Goal: Complete application form: Complete application form

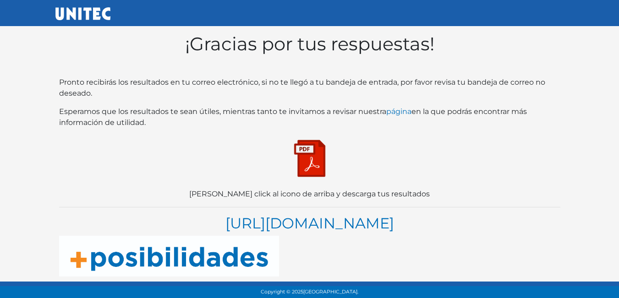
click at [293, 164] on img at bounding box center [310, 159] width 46 height 46
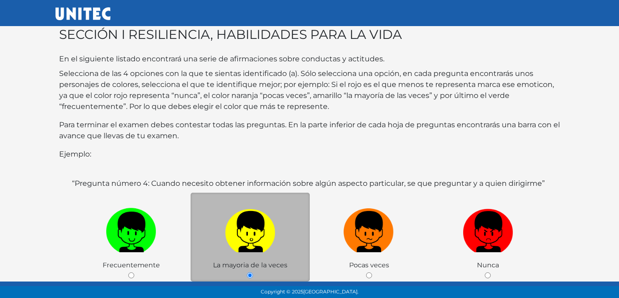
scroll to position [92, 0]
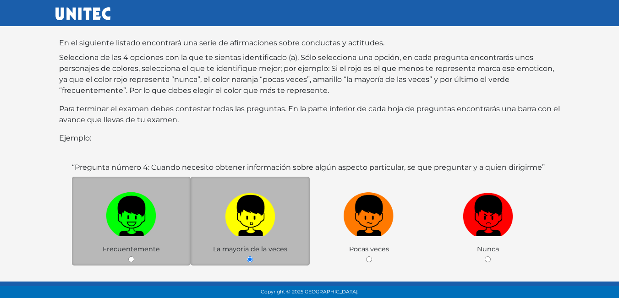
click at [134, 206] on img at bounding box center [131, 213] width 50 height 48
click at [134, 257] on input "radio" at bounding box center [131, 260] width 6 height 6
radio input "true"
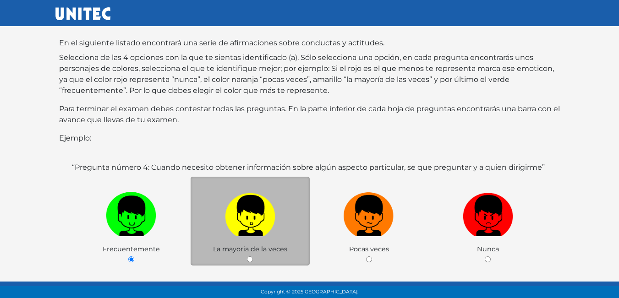
click at [281, 226] on label at bounding box center [250, 216] width 119 height 56
click at [253, 257] on input "radio" at bounding box center [250, 260] width 6 height 6
radio input "true"
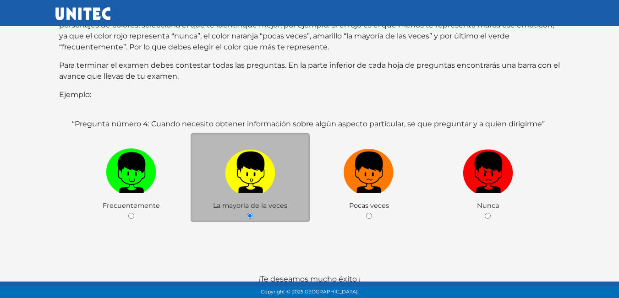
scroll to position [178, 0]
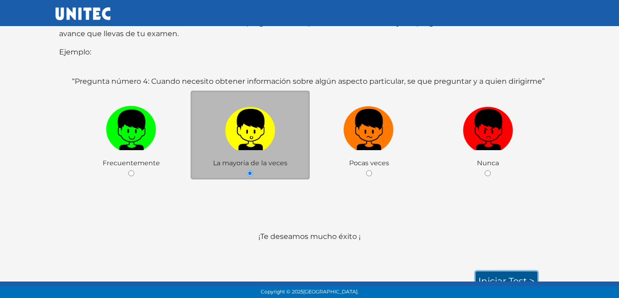
click at [499, 275] on link "Iniciar test >" at bounding box center [507, 281] width 62 height 19
click at [491, 272] on link "Iniciar test >" at bounding box center [507, 281] width 62 height 19
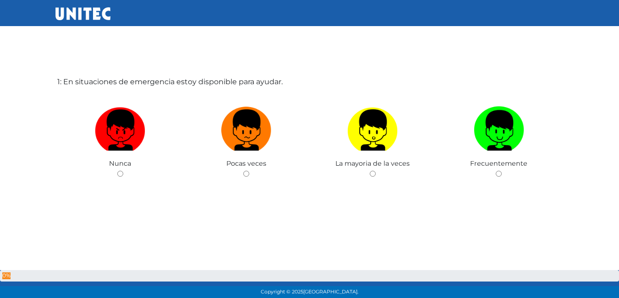
scroll to position [46, 0]
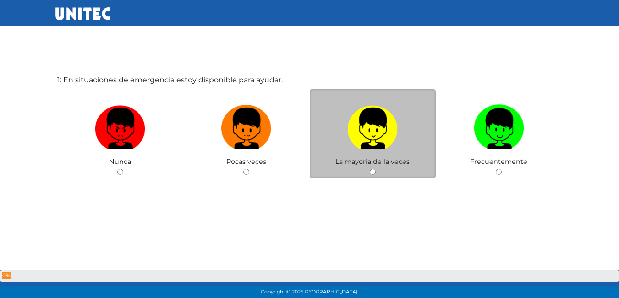
click at [350, 130] on img at bounding box center [372, 125] width 50 height 48
click at [370, 169] on input "radio" at bounding box center [373, 172] width 6 height 6
radio input "true"
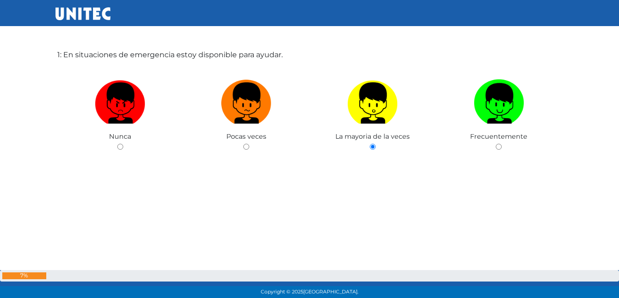
scroll to position [275, 0]
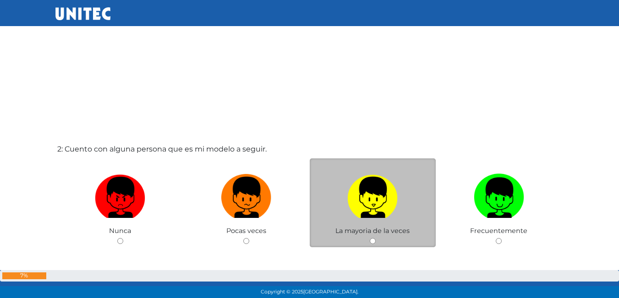
click at [366, 210] on img at bounding box center [372, 194] width 50 height 48
click at [370, 238] on input "radio" at bounding box center [373, 241] width 6 height 6
radio input "true"
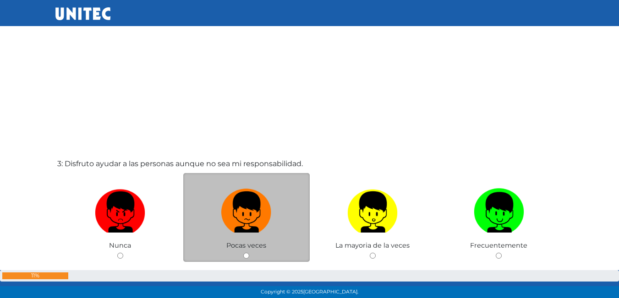
scroll to position [595, 0]
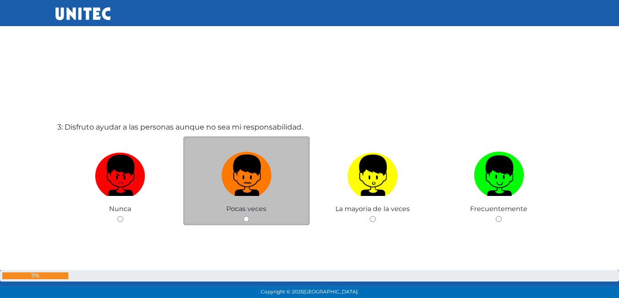
drag, startPoint x: 247, startPoint y: 197, endPoint x: 250, endPoint y: 203, distance: 7.0
click at [250, 203] on label at bounding box center [246, 176] width 126 height 56
click at [249, 216] on input "radio" at bounding box center [246, 219] width 6 height 6
radio input "true"
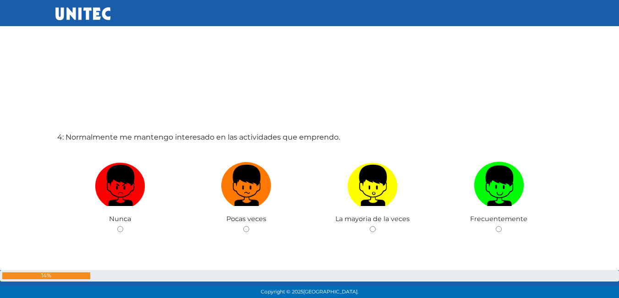
scroll to position [905, 0]
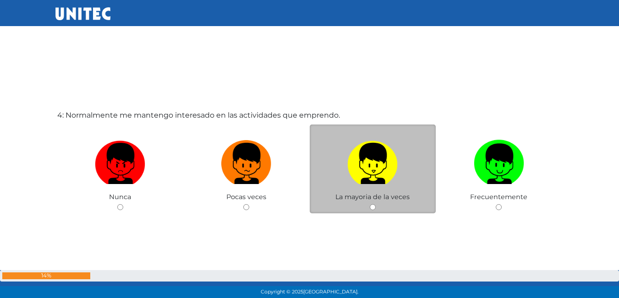
click at [378, 182] on img at bounding box center [372, 161] width 50 height 48
click at [376, 204] on input "radio" at bounding box center [373, 207] width 6 height 6
radio input "true"
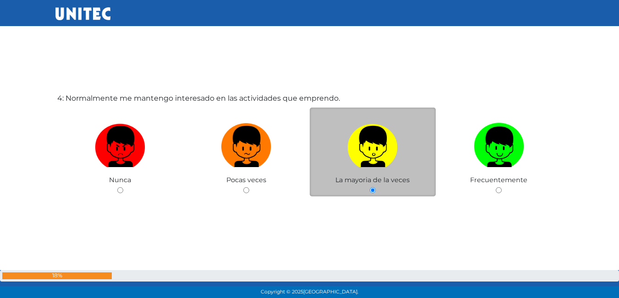
scroll to position [936, 0]
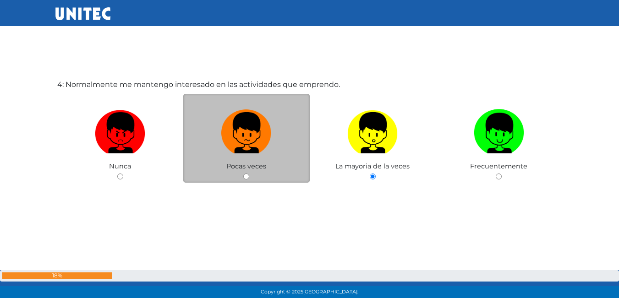
drag, startPoint x: 258, startPoint y: 157, endPoint x: 265, endPoint y: 162, distance: 9.2
click at [265, 162] on div "Pocas veces" at bounding box center [246, 138] width 126 height 89
drag, startPoint x: 254, startPoint y: 173, endPoint x: 238, endPoint y: 171, distance: 15.7
click at [250, 173] on div "Pocas veces" at bounding box center [246, 138] width 126 height 89
click at [230, 171] on div "Pocas veces" at bounding box center [246, 138] width 126 height 89
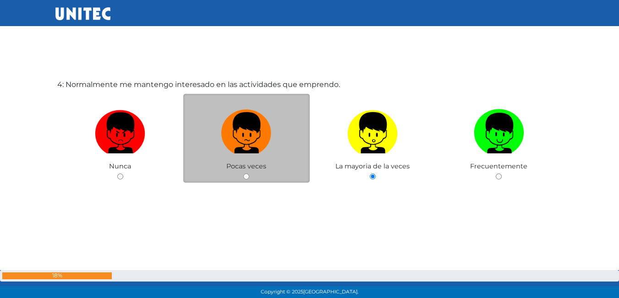
click at [250, 175] on div "Pocas veces" at bounding box center [246, 138] width 126 height 89
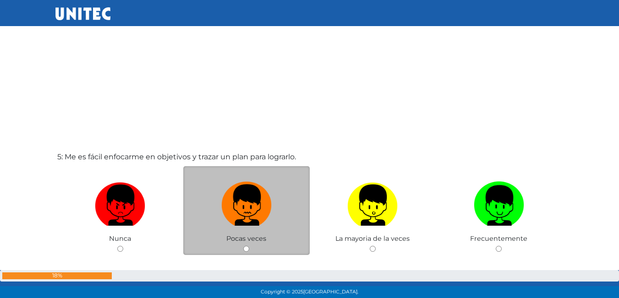
scroll to position [1165, 0]
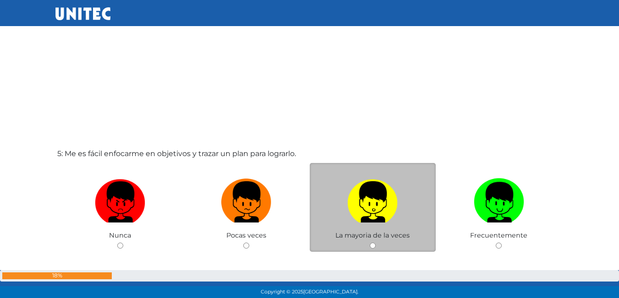
click at [342, 213] on label at bounding box center [373, 203] width 126 height 56
click at [370, 243] on input "radio" at bounding box center [373, 246] width 6 height 6
radio input "true"
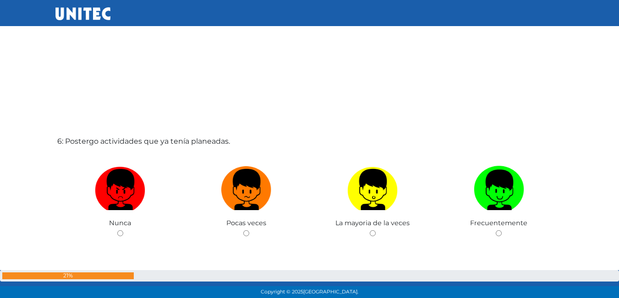
scroll to position [1537, 0]
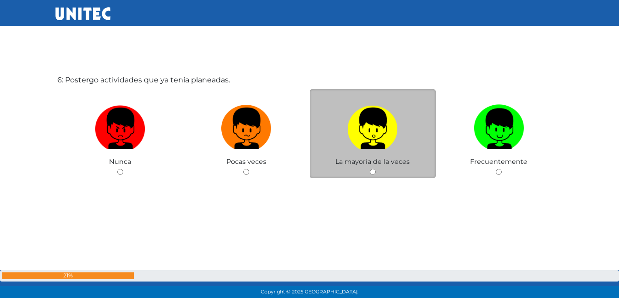
click at [380, 167] on div "La mayoria de la veces" at bounding box center [373, 133] width 126 height 89
click at [384, 153] on label at bounding box center [373, 129] width 126 height 56
click at [376, 169] on input "radio" at bounding box center [373, 172] width 6 height 6
radio input "true"
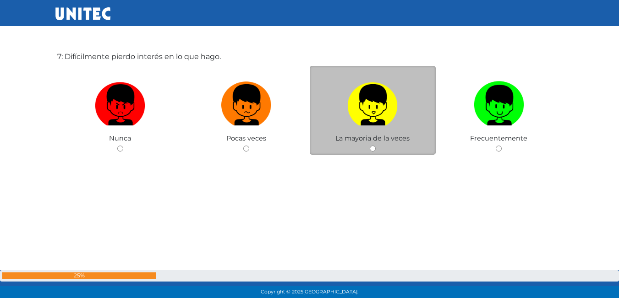
scroll to position [1859, 0]
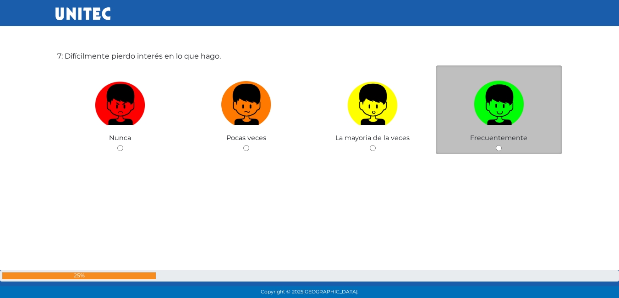
click at [465, 104] on label at bounding box center [499, 105] width 126 height 56
click at [496, 145] on input "radio" at bounding box center [499, 148] width 6 height 6
radio input "true"
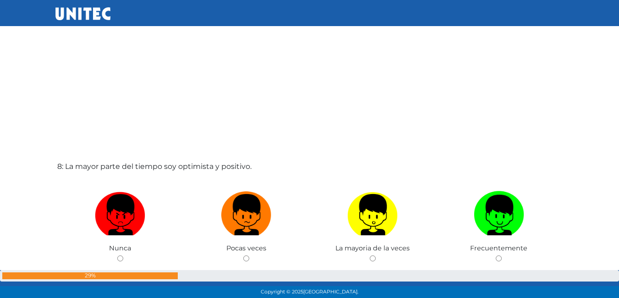
scroll to position [2083, 0]
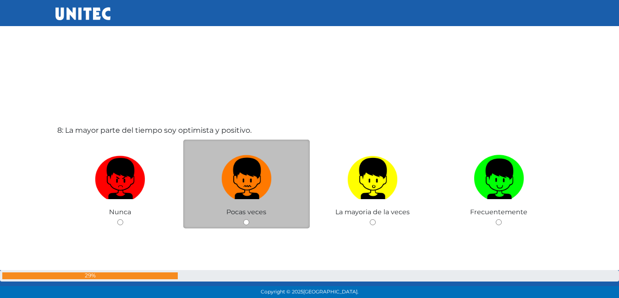
click at [251, 172] on img at bounding box center [246, 176] width 50 height 48
click at [249, 219] on input "radio" at bounding box center [246, 222] width 6 height 6
radio input "true"
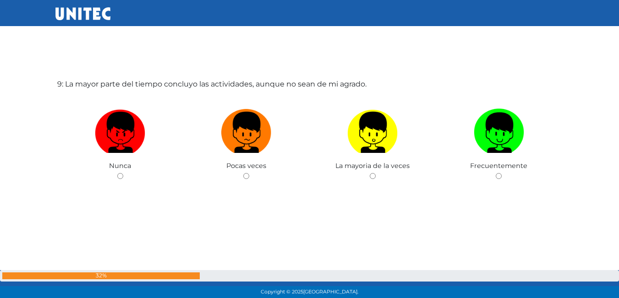
scroll to position [2432, 0]
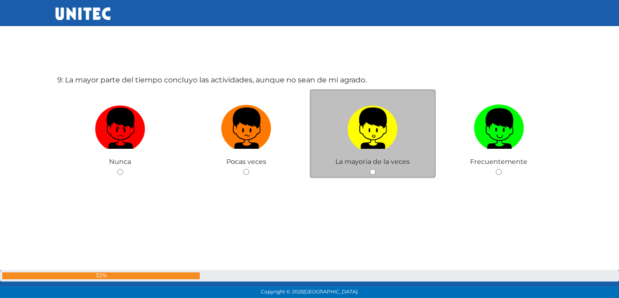
click at [338, 127] on label at bounding box center [373, 129] width 126 height 56
click at [370, 169] on input "radio" at bounding box center [373, 172] width 6 height 6
radio input "true"
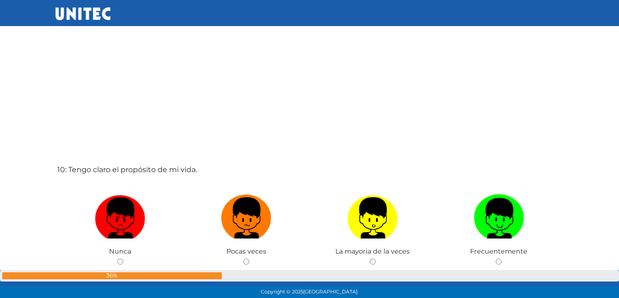
scroll to position [2662, 0]
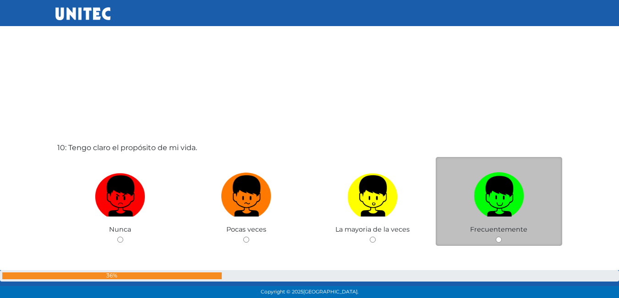
click at [469, 193] on label at bounding box center [499, 197] width 126 height 56
click at [496, 237] on input "radio" at bounding box center [499, 240] width 6 height 6
radio input "true"
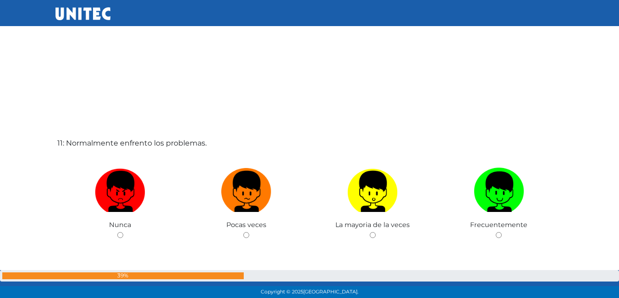
scroll to position [2981, 0]
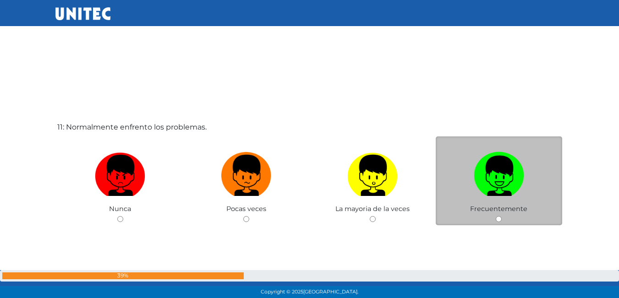
click at [519, 196] on img at bounding box center [499, 172] width 50 height 48
click at [502, 216] on input "radio" at bounding box center [499, 219] width 6 height 6
radio input "true"
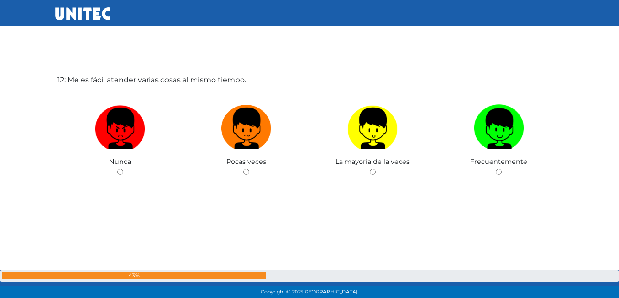
scroll to position [3369, 0]
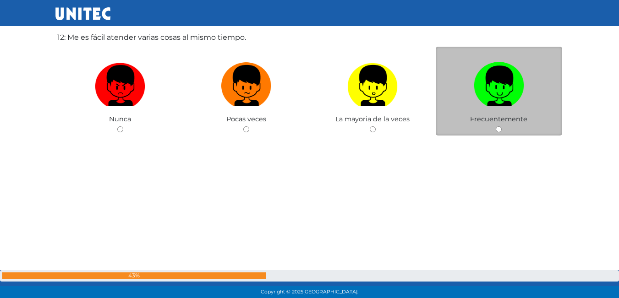
click at [490, 131] on div "Frecuentemente" at bounding box center [499, 91] width 126 height 89
click at [502, 101] on img at bounding box center [499, 83] width 50 height 48
click at [502, 126] on input "radio" at bounding box center [499, 129] width 6 height 6
radio input "true"
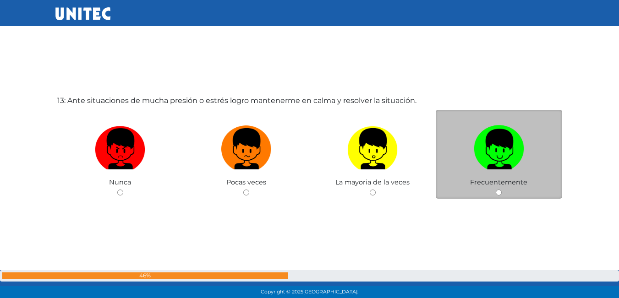
scroll to position [3625, 0]
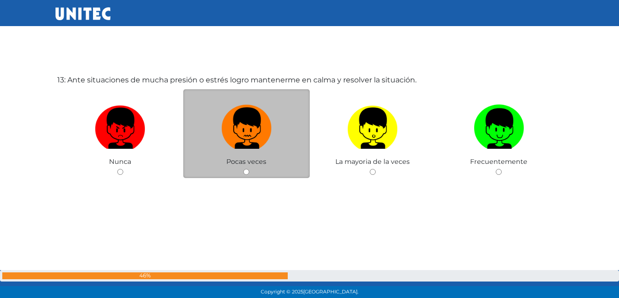
click at [269, 143] on img at bounding box center [246, 125] width 50 height 48
click at [249, 169] on input "radio" at bounding box center [246, 172] width 6 height 6
radio input "true"
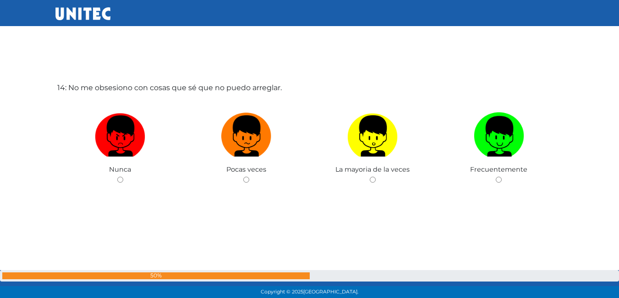
scroll to position [3923, 0]
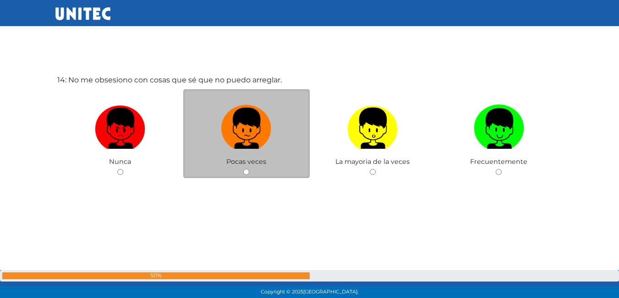
click at [273, 123] on label at bounding box center [246, 129] width 126 height 56
click at [249, 169] on input "radio" at bounding box center [246, 172] width 6 height 6
radio input "true"
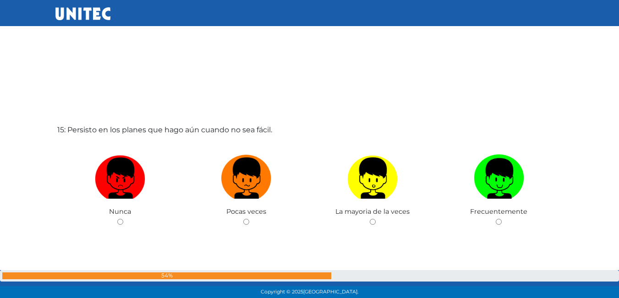
scroll to position [4187, 0]
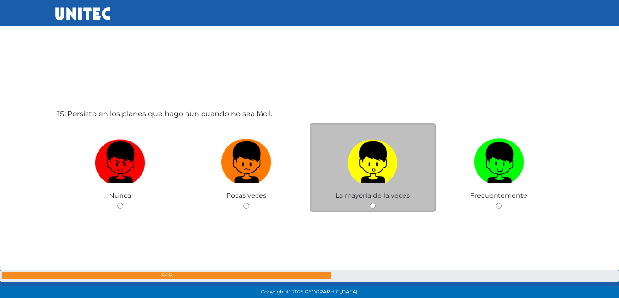
click at [345, 168] on label at bounding box center [373, 163] width 126 height 56
click at [370, 203] on input "radio" at bounding box center [373, 206] width 6 height 6
radio input "true"
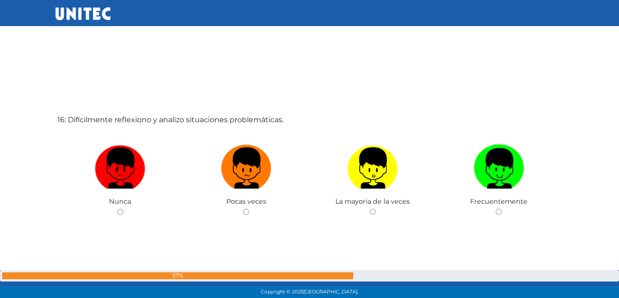
scroll to position [4519, 0]
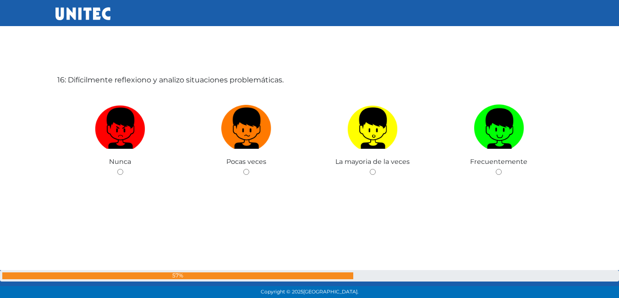
drag, startPoint x: 513, startPoint y: 169, endPoint x: 527, endPoint y: 179, distance: 17.4
click at [519, 175] on div "Frecuentemente" at bounding box center [499, 133] width 126 height 89
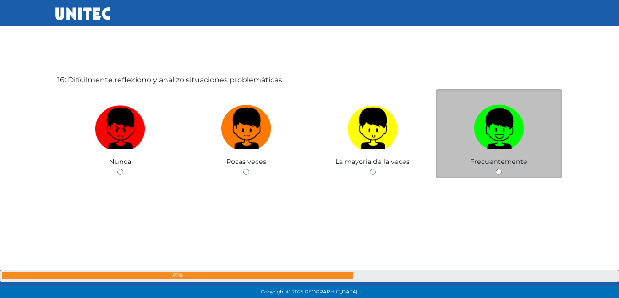
click at [494, 148] on img at bounding box center [499, 125] width 50 height 48
click at [496, 169] on input "radio" at bounding box center [499, 172] width 6 height 6
radio input "true"
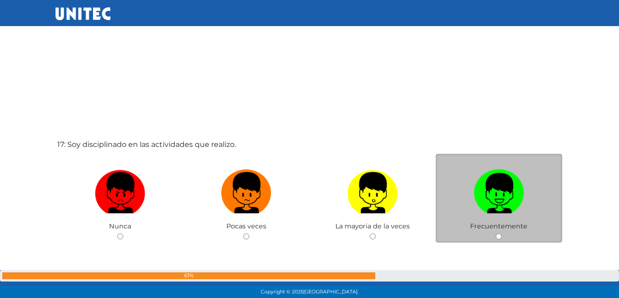
scroll to position [4817, 0]
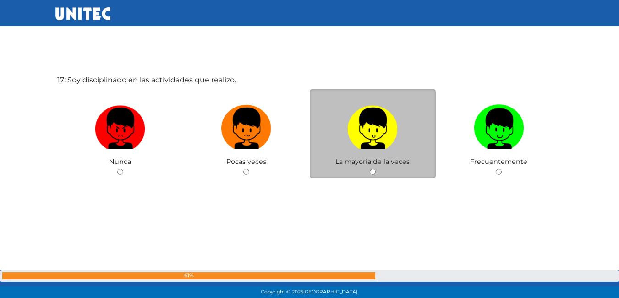
click at [357, 149] on label at bounding box center [373, 129] width 126 height 56
click at [370, 169] on input "radio" at bounding box center [373, 172] width 6 height 6
radio input "true"
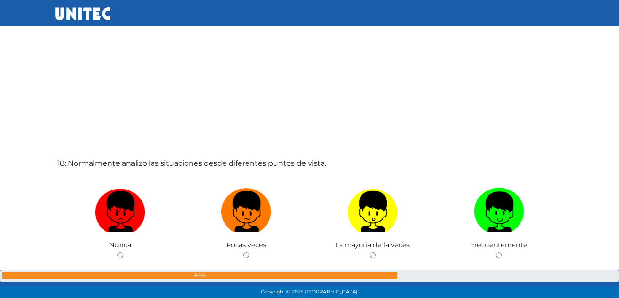
scroll to position [5048, 0]
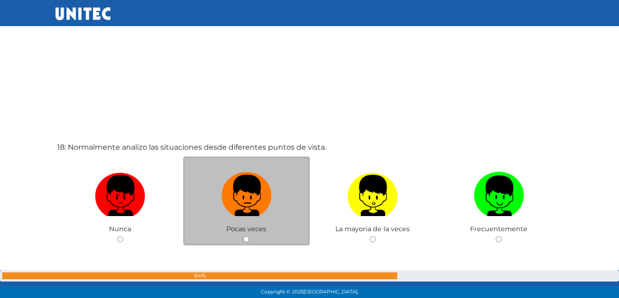
click at [239, 192] on img at bounding box center [246, 193] width 50 height 48
click at [243, 236] on input "radio" at bounding box center [246, 239] width 6 height 6
radio input "true"
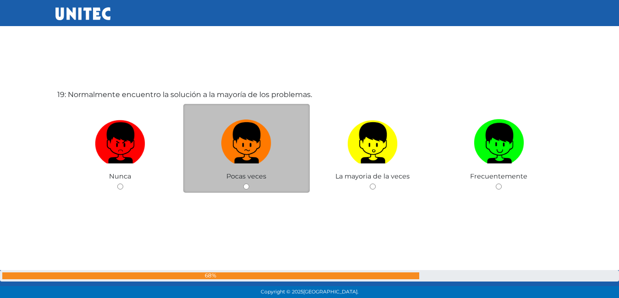
scroll to position [5414, 0]
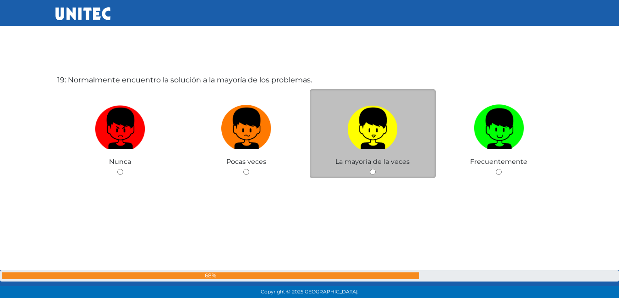
click at [372, 144] on img at bounding box center [372, 125] width 50 height 48
click at [372, 169] on input "radio" at bounding box center [373, 172] width 6 height 6
radio input "true"
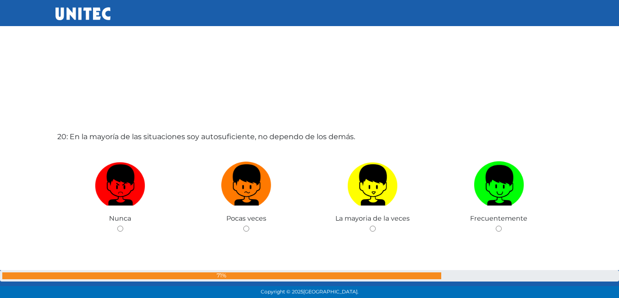
scroll to position [5689, 0]
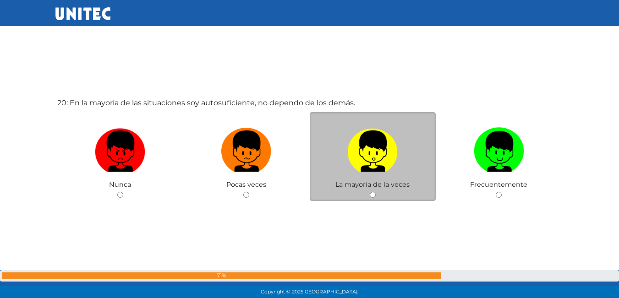
click at [378, 176] on label at bounding box center [373, 152] width 126 height 56
click at [376, 192] on input "radio" at bounding box center [373, 195] width 6 height 6
radio input "true"
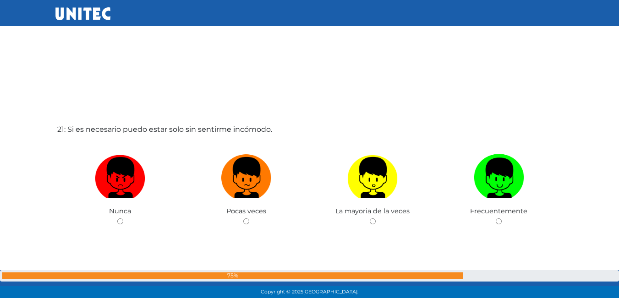
scroll to position [5965, 0]
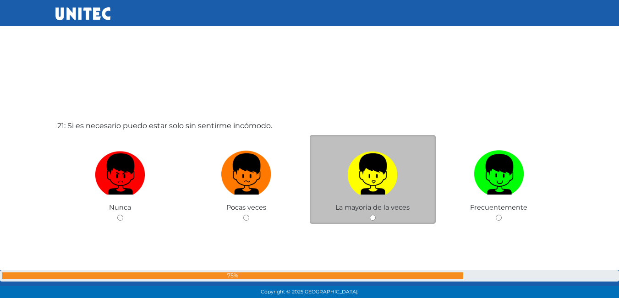
click at [363, 188] on img at bounding box center [372, 171] width 50 height 48
click at [370, 215] on input "radio" at bounding box center [373, 218] width 6 height 6
radio input "true"
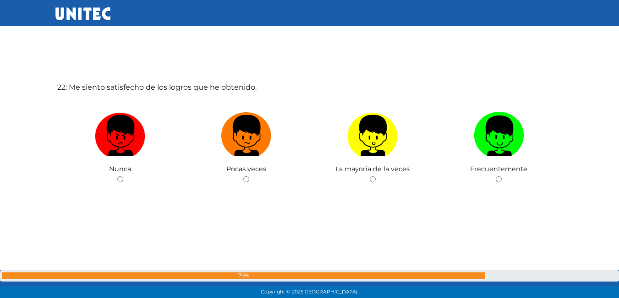
scroll to position [6309, 0]
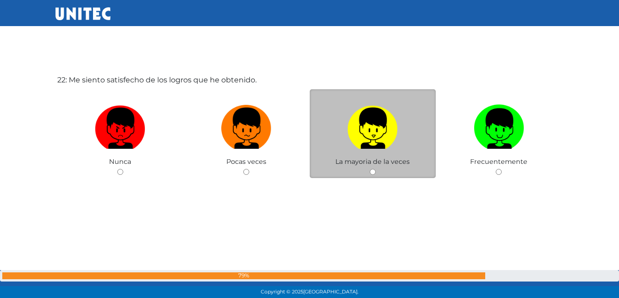
click at [388, 138] on img at bounding box center [372, 125] width 50 height 48
click at [376, 169] on input "radio" at bounding box center [373, 172] width 6 height 6
radio input "true"
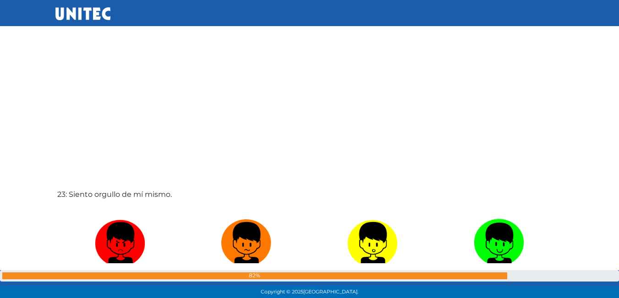
scroll to position [6538, 0]
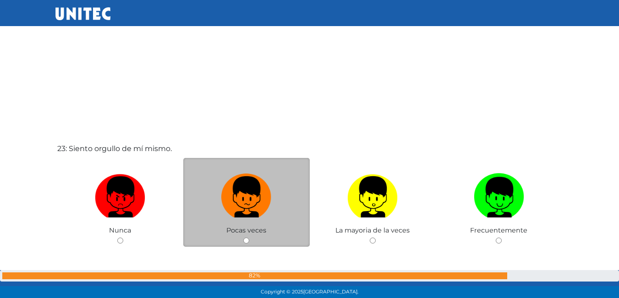
click at [282, 202] on label at bounding box center [246, 198] width 126 height 56
click at [249, 238] on input "radio" at bounding box center [246, 241] width 6 height 6
radio input "true"
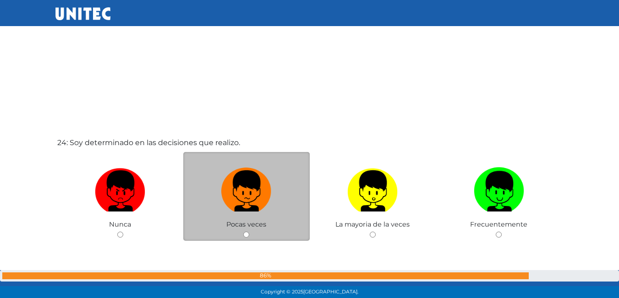
scroll to position [6882, 0]
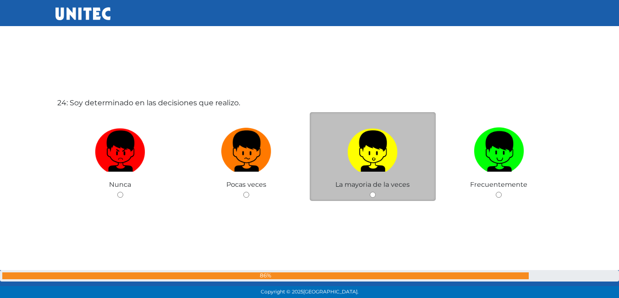
click at [350, 180] on div "La mayoria de la veces" at bounding box center [373, 156] width 126 height 89
click at [391, 168] on img at bounding box center [372, 148] width 50 height 48
click at [376, 192] on input "radio" at bounding box center [373, 195] width 6 height 6
radio input "true"
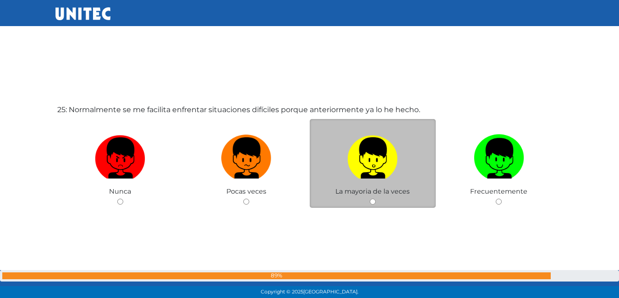
scroll to position [7198, 0]
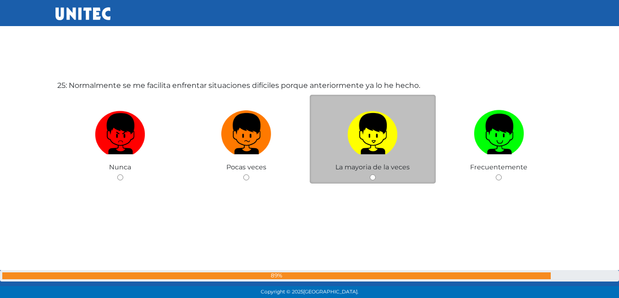
click at [355, 141] on img at bounding box center [372, 131] width 50 height 48
click at [370, 175] on input "radio" at bounding box center [373, 178] width 6 height 6
radio input "true"
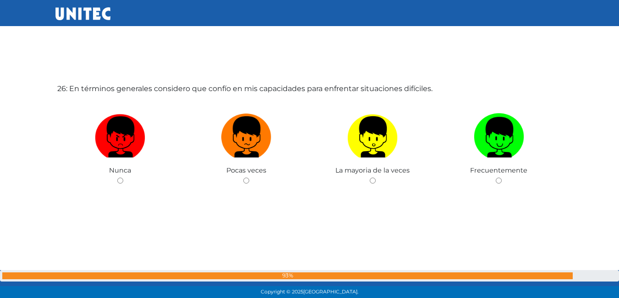
scroll to position [7502, 0]
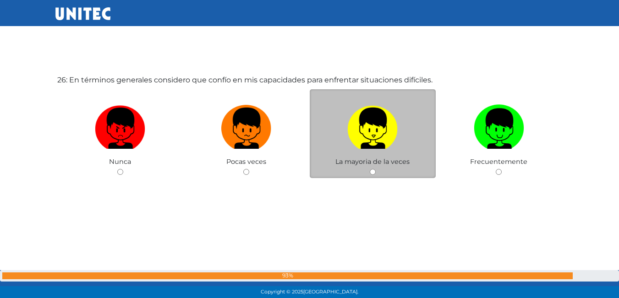
click at [355, 122] on img at bounding box center [372, 125] width 50 height 48
click at [370, 169] on input "radio" at bounding box center [373, 172] width 6 height 6
radio input "true"
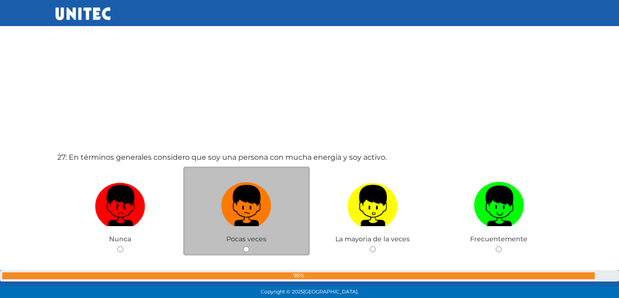
scroll to position [7730, 0]
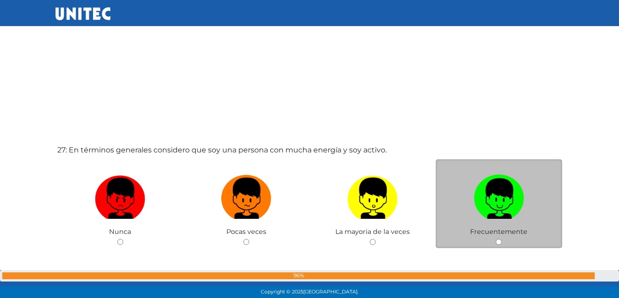
click at [448, 211] on label at bounding box center [499, 199] width 126 height 56
click at [496, 239] on input "radio" at bounding box center [499, 242] width 6 height 6
radio input "true"
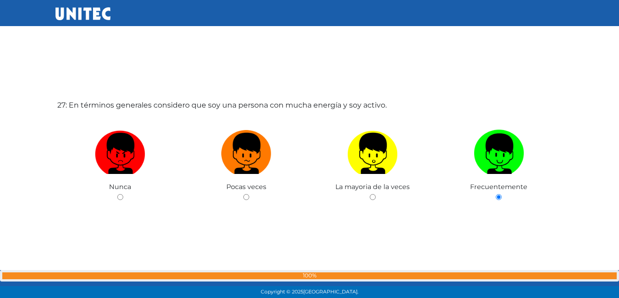
click at [357, 209] on div "27: En términos generales considero que soy una persona con mucha energía y soy…" at bounding box center [309, 174] width 509 height 298
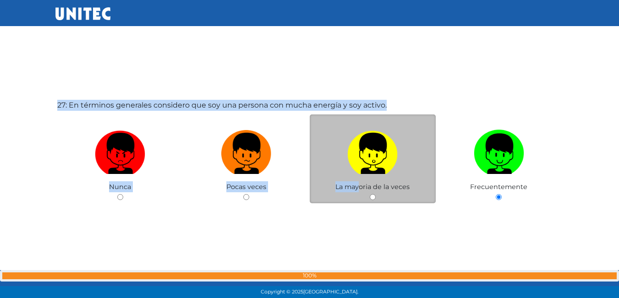
scroll to position [7008, 0]
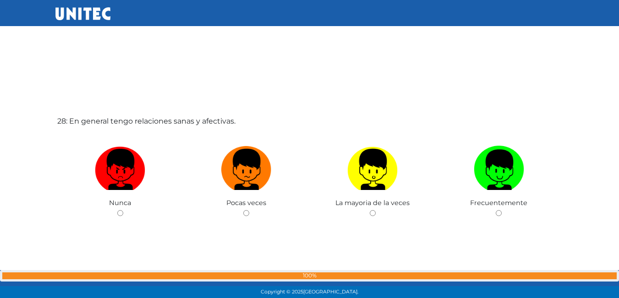
scroll to position [8062, 0]
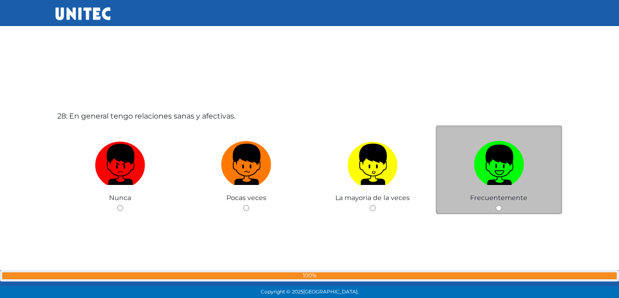
click at [503, 181] on img at bounding box center [499, 161] width 50 height 48
click at [502, 205] on input "radio" at bounding box center [499, 208] width 6 height 6
radio input "true"
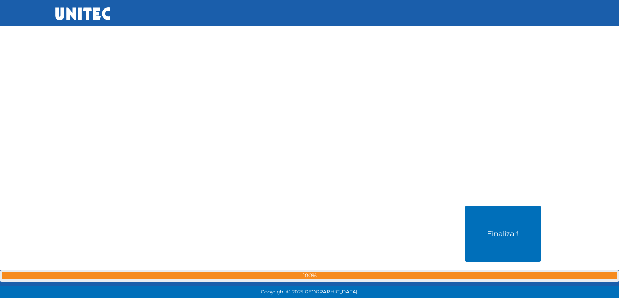
scroll to position [8284, 0]
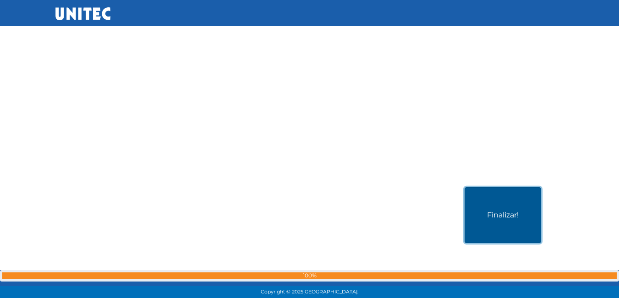
click at [491, 241] on button "Finalizar!" at bounding box center [503, 215] width 77 height 56
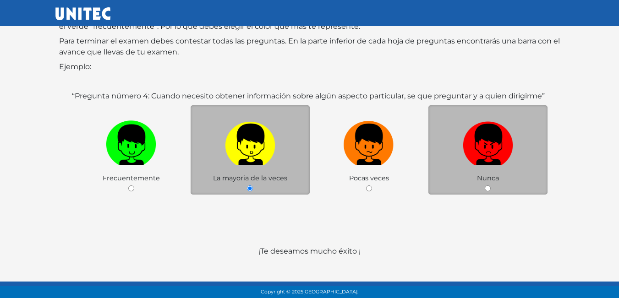
scroll to position [137, 0]
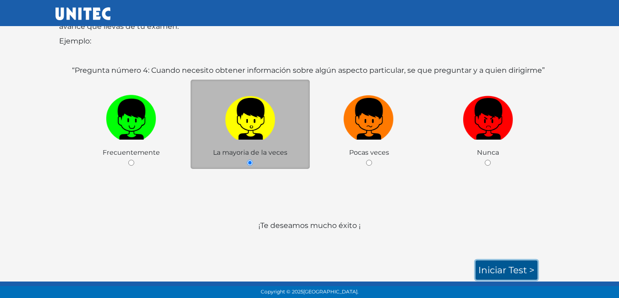
click at [497, 267] on link "Iniciar test >" at bounding box center [507, 270] width 62 height 19
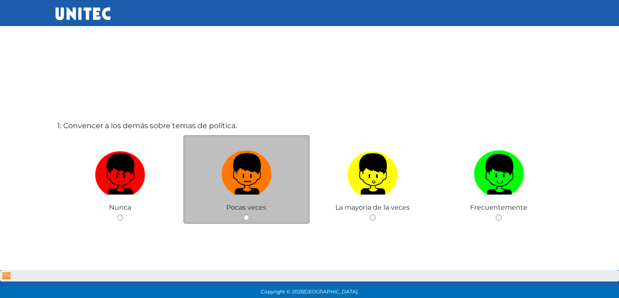
click at [230, 193] on img at bounding box center [246, 171] width 50 height 48
click at [243, 215] on input "radio" at bounding box center [246, 218] width 6 height 6
radio input "true"
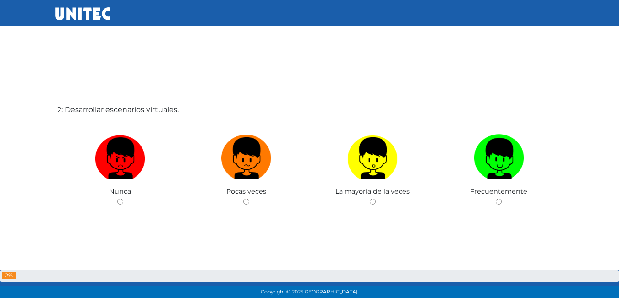
scroll to position [298, 0]
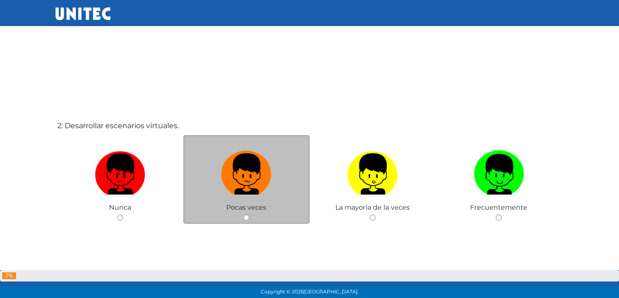
click at [232, 218] on div "Pocas veces" at bounding box center [246, 179] width 126 height 89
click at [235, 208] on span "Pocas veces" at bounding box center [246, 207] width 40 height 8
click at [242, 177] on img at bounding box center [246, 171] width 50 height 48
click at [243, 215] on input "radio" at bounding box center [246, 218] width 6 height 6
radio input "true"
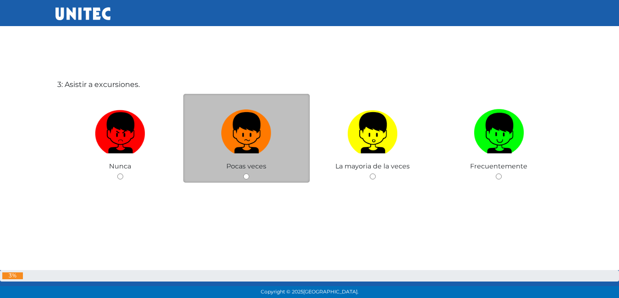
scroll to position [642, 0]
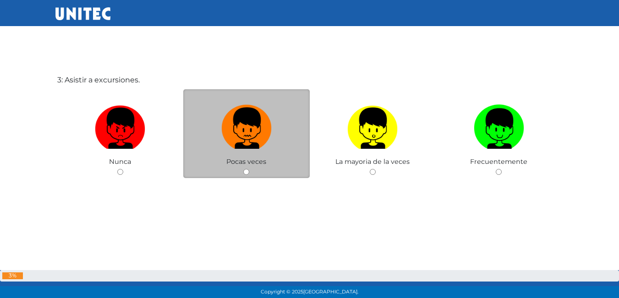
click at [252, 128] on img at bounding box center [246, 125] width 50 height 48
click at [249, 169] on input "radio" at bounding box center [246, 172] width 6 height 6
radio input "true"
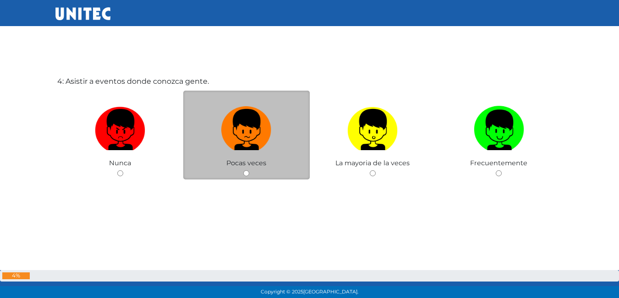
scroll to position [940, 0]
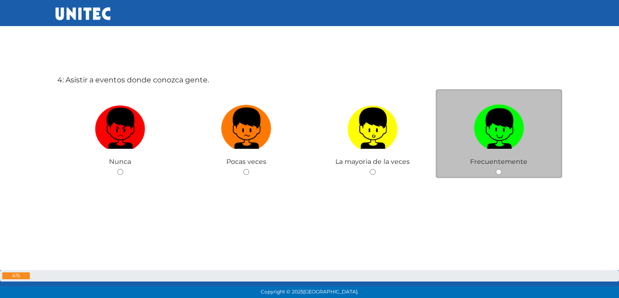
click at [448, 113] on label at bounding box center [499, 129] width 126 height 56
click at [496, 169] on input "radio" at bounding box center [499, 172] width 6 height 6
radio input "true"
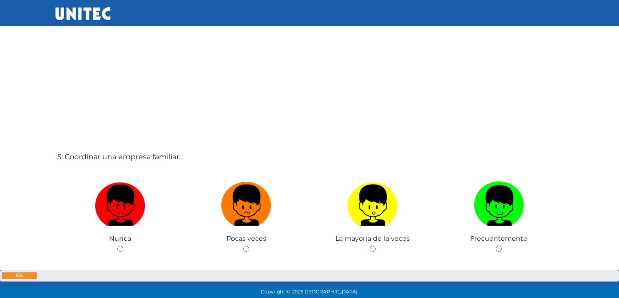
scroll to position [1208, 0]
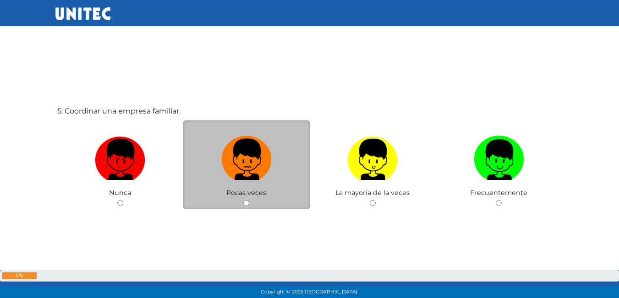
click at [251, 142] on img at bounding box center [246, 156] width 50 height 48
click at [249, 200] on input "radio" at bounding box center [246, 203] width 6 height 6
radio input "true"
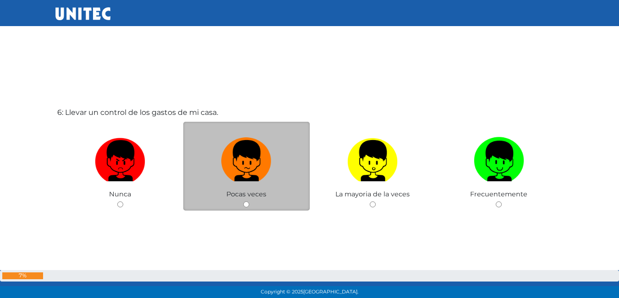
scroll to position [1527, 0]
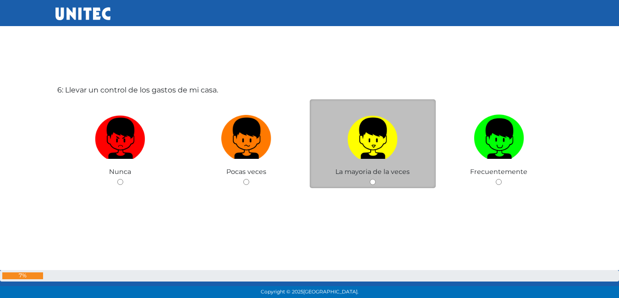
click at [352, 143] on label at bounding box center [373, 139] width 126 height 56
click at [370, 179] on input "radio" at bounding box center [373, 182] width 6 height 6
radio input "true"
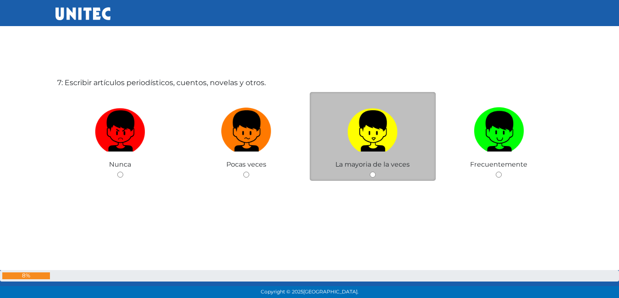
scroll to position [1835, 0]
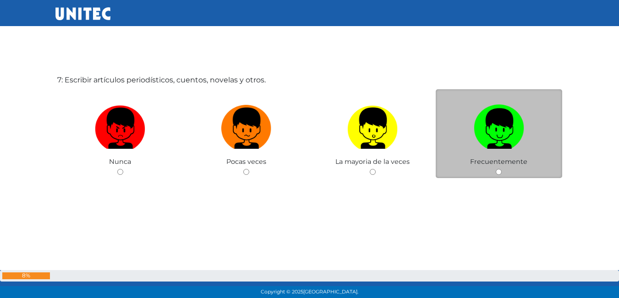
click at [471, 137] on label at bounding box center [499, 129] width 126 height 56
click at [496, 169] on input "radio" at bounding box center [499, 172] width 6 height 6
radio input "true"
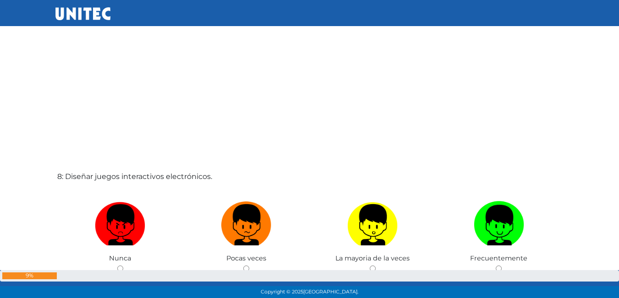
scroll to position [2102, 0]
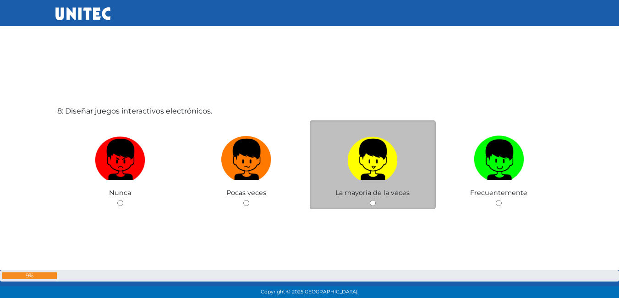
click at [348, 149] on img at bounding box center [372, 156] width 50 height 48
click at [370, 200] on input "radio" at bounding box center [373, 203] width 6 height 6
radio input "true"
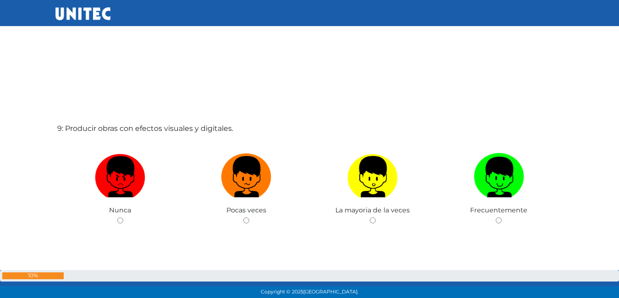
scroll to position [2414, 0]
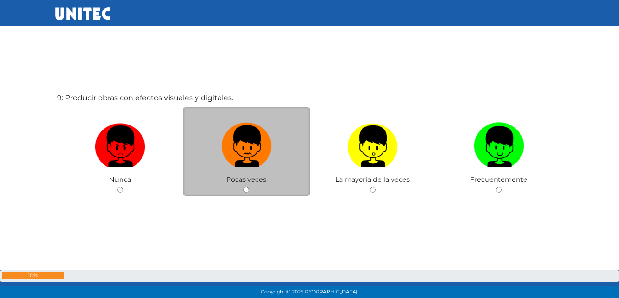
click at [248, 140] on img at bounding box center [246, 143] width 50 height 48
click at [248, 187] on input "radio" at bounding box center [246, 190] width 6 height 6
radio input "true"
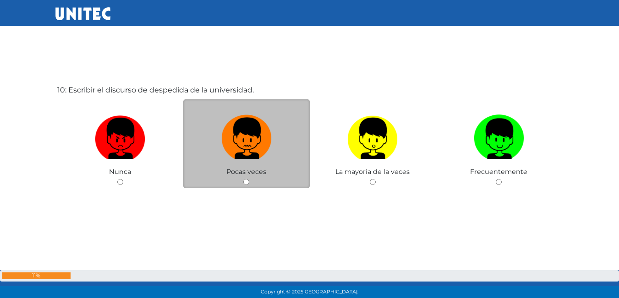
scroll to position [2730, 0]
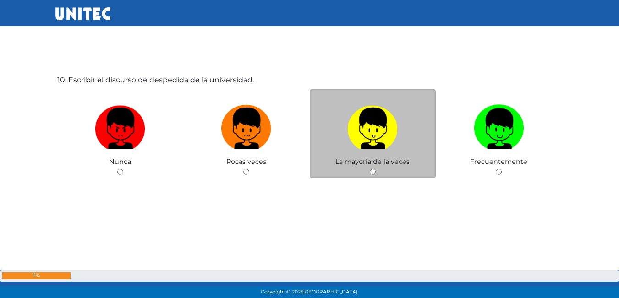
click at [343, 149] on label at bounding box center [373, 129] width 126 height 56
click at [370, 169] on input "radio" at bounding box center [373, 172] width 6 height 6
radio input "true"
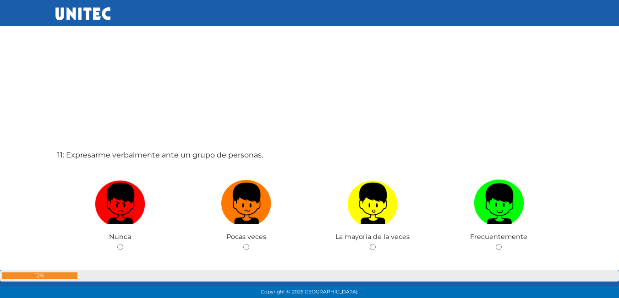
scroll to position [3006, 0]
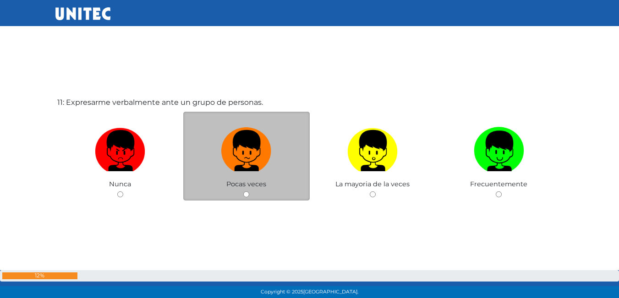
click at [210, 141] on label at bounding box center [246, 151] width 126 height 56
click at [243, 191] on input "radio" at bounding box center [246, 194] width 6 height 6
radio input "true"
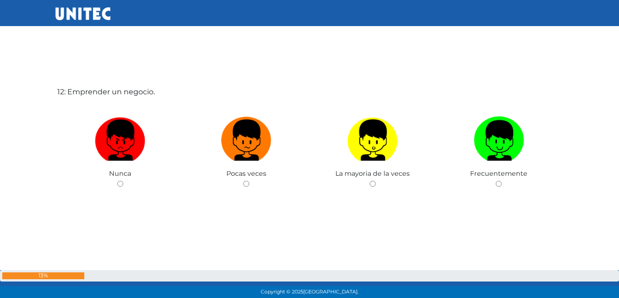
scroll to position [3324, 0]
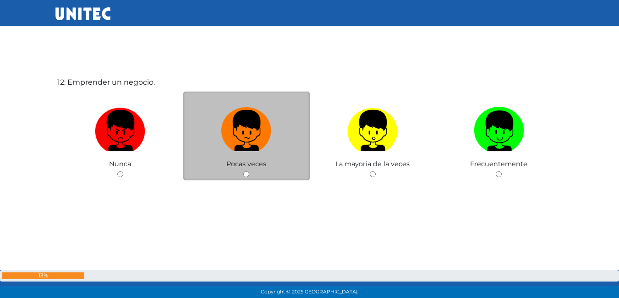
click at [276, 128] on label at bounding box center [246, 131] width 126 height 56
click at [249, 171] on input "radio" at bounding box center [246, 174] width 6 height 6
radio input "true"
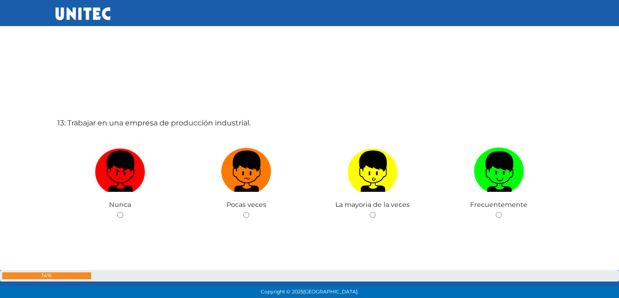
scroll to position [3627, 0]
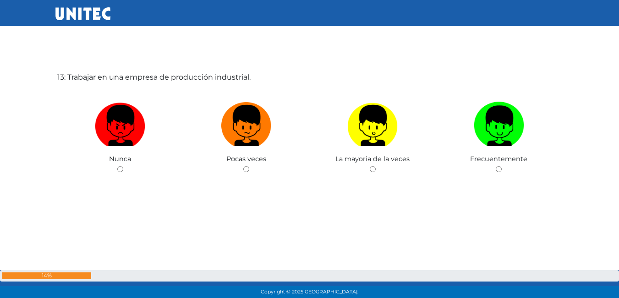
click at [272, 132] on label at bounding box center [246, 126] width 126 height 56
click at [249, 166] on input "radio" at bounding box center [246, 169] width 6 height 6
radio input "true"
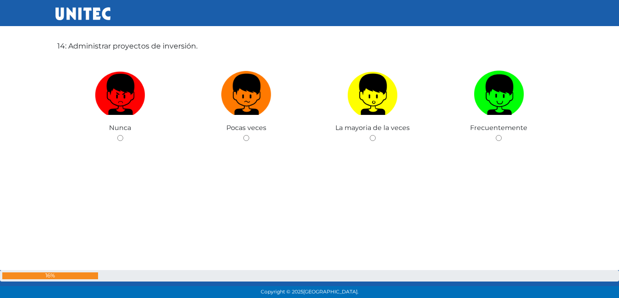
scroll to position [3911, 0]
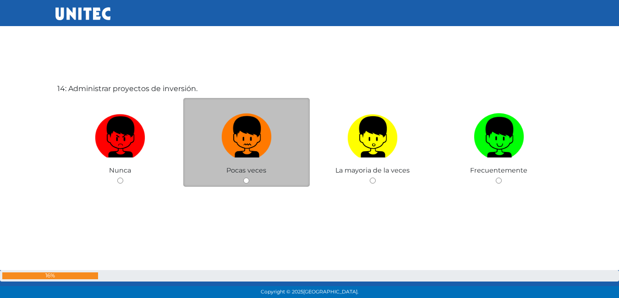
click at [251, 142] on img at bounding box center [246, 134] width 50 height 48
click at [249, 178] on input "radio" at bounding box center [246, 181] width 6 height 6
radio input "true"
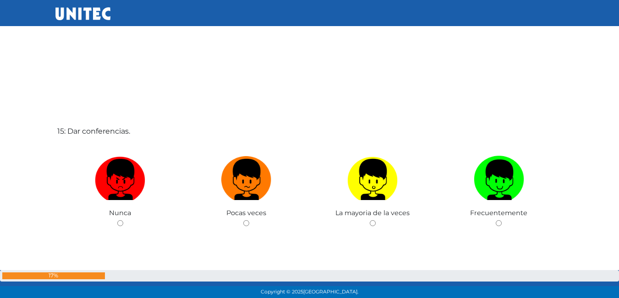
scroll to position [4186, 0]
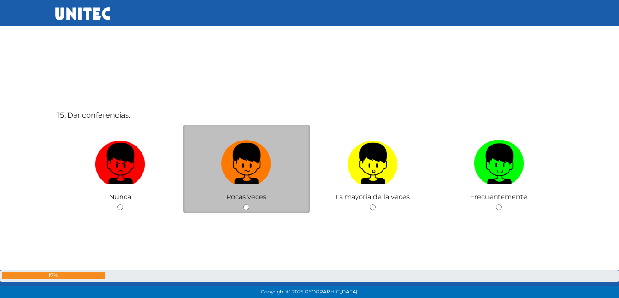
click at [299, 174] on label at bounding box center [246, 164] width 126 height 56
click at [249, 204] on input "radio" at bounding box center [246, 207] width 6 height 6
radio input "true"
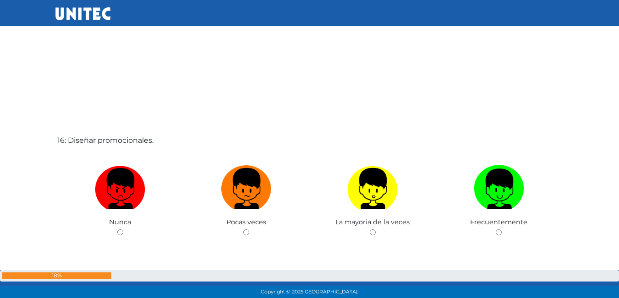
scroll to position [4505, 0]
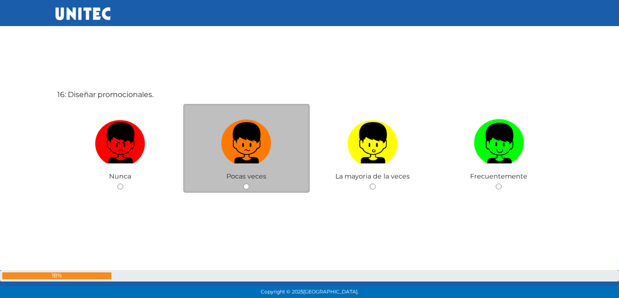
click at [275, 165] on label at bounding box center [246, 143] width 126 height 56
click at [249, 184] on input "radio" at bounding box center [246, 187] width 6 height 6
radio input "true"
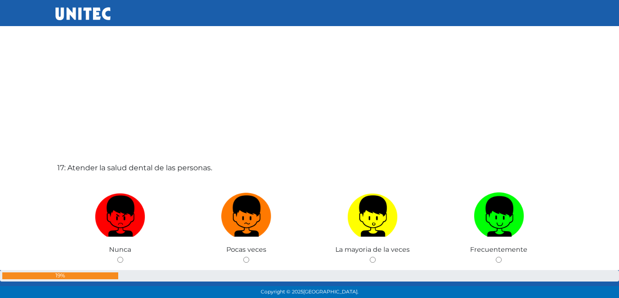
scroll to position [4781, 0]
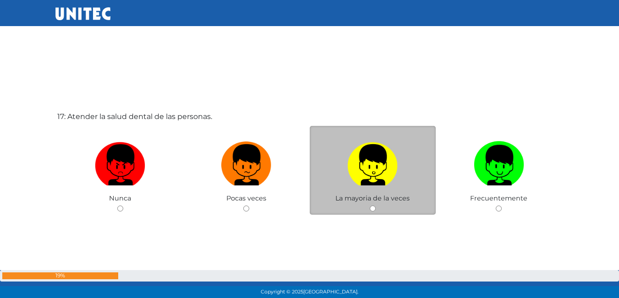
drag, startPoint x: 419, startPoint y: 199, endPoint x: 414, endPoint y: 194, distance: 6.8
click at [417, 198] on div "La mayoria de la veces" at bounding box center [373, 170] width 126 height 89
click at [350, 144] on img at bounding box center [372, 162] width 50 height 48
click at [370, 206] on input "radio" at bounding box center [373, 209] width 6 height 6
radio input "true"
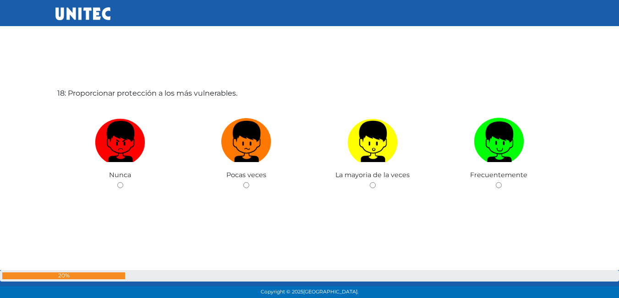
scroll to position [5116, 0]
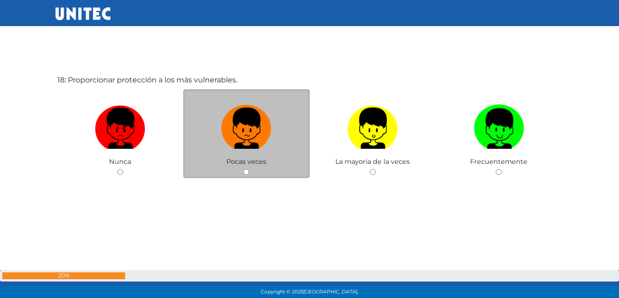
drag, startPoint x: 295, startPoint y: 115, endPoint x: 293, endPoint y: 109, distance: 6.6
click at [294, 113] on label at bounding box center [246, 129] width 126 height 56
click at [249, 169] on input "radio" at bounding box center [246, 172] width 6 height 6
radio input "true"
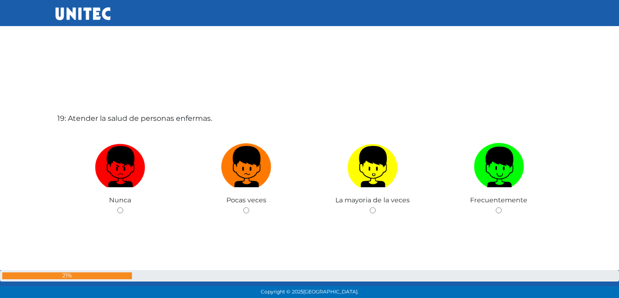
scroll to position [5377, 0]
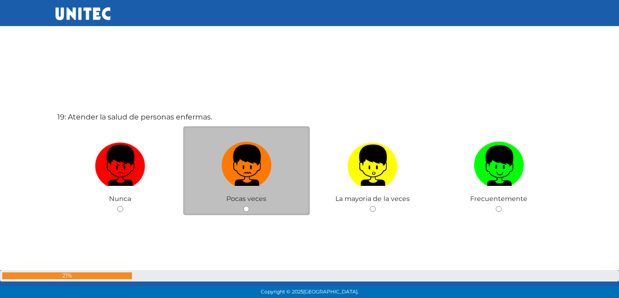
click at [235, 164] on img at bounding box center [246, 162] width 50 height 48
click at [243, 206] on input "radio" at bounding box center [246, 209] width 6 height 6
radio input "true"
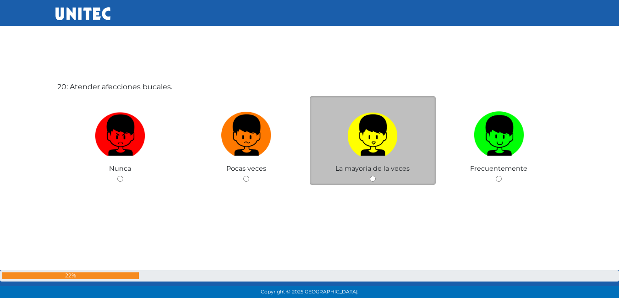
scroll to position [5712, 0]
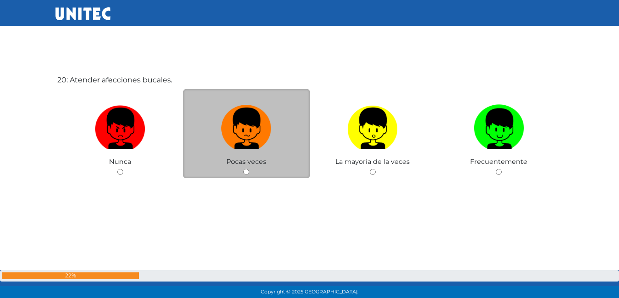
click at [273, 116] on label at bounding box center [246, 129] width 126 height 56
click at [249, 169] on input "radio" at bounding box center [246, 172] width 6 height 6
radio input "true"
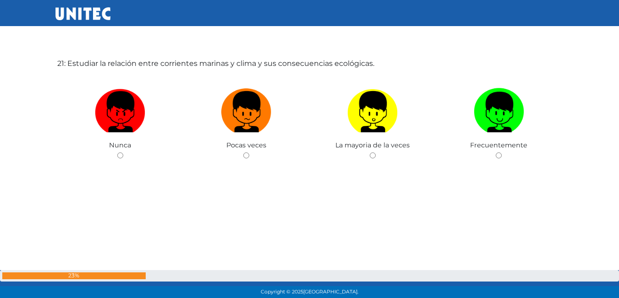
scroll to position [6034, 0]
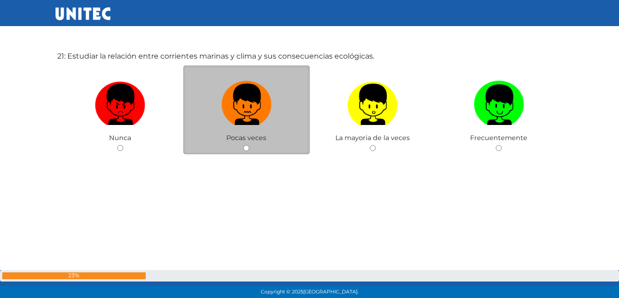
click at [235, 124] on img at bounding box center [246, 101] width 50 height 48
click at [243, 145] on input "radio" at bounding box center [246, 148] width 6 height 6
radio input "true"
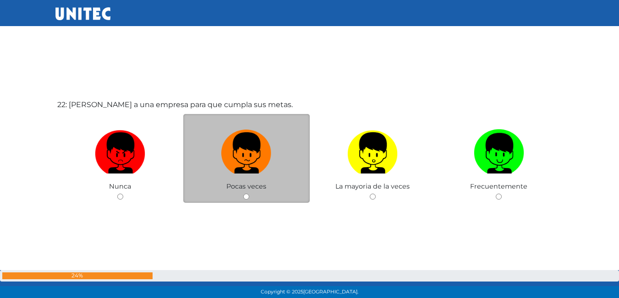
scroll to position [6309, 0]
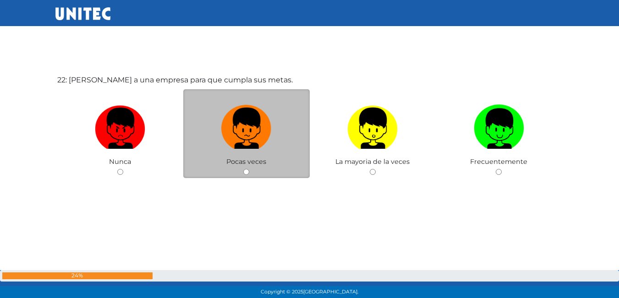
click at [270, 166] on div "Pocas veces" at bounding box center [246, 133] width 126 height 89
click at [265, 131] on img at bounding box center [246, 125] width 50 height 48
click at [249, 169] on input "radio" at bounding box center [246, 172] width 6 height 6
radio input "true"
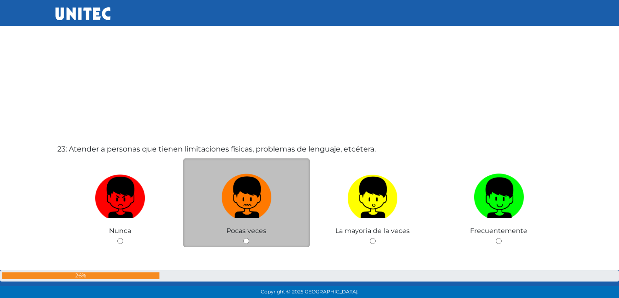
click at [258, 175] on img at bounding box center [246, 194] width 50 height 48
click at [249, 238] on input "radio" at bounding box center [246, 241] width 6 height 6
radio input "true"
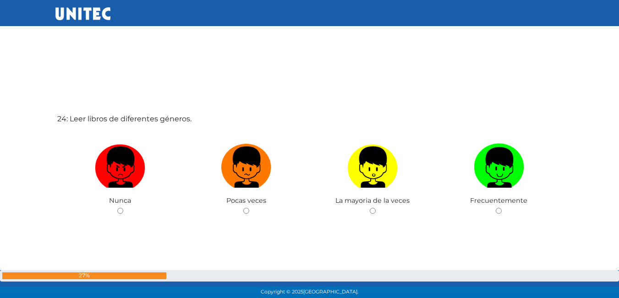
scroll to position [6905, 0]
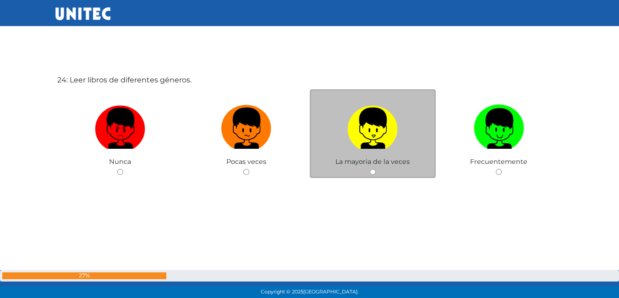
click at [382, 147] on img at bounding box center [372, 125] width 50 height 48
click at [376, 169] on input "radio" at bounding box center [373, 172] width 6 height 6
radio input "true"
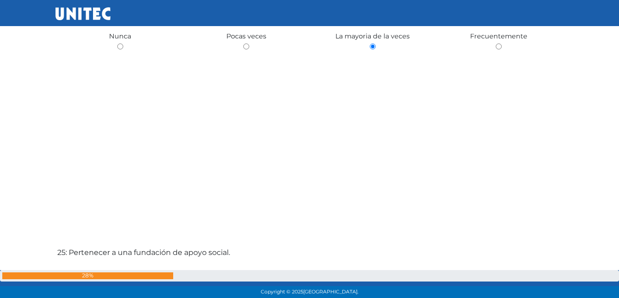
scroll to position [7068, 0]
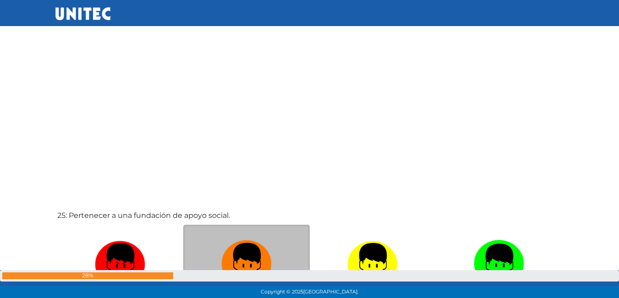
click at [253, 246] on img at bounding box center [246, 261] width 50 height 48
radio input "true"
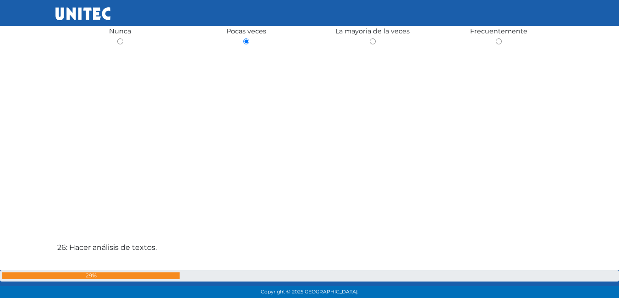
scroll to position [7414, 0]
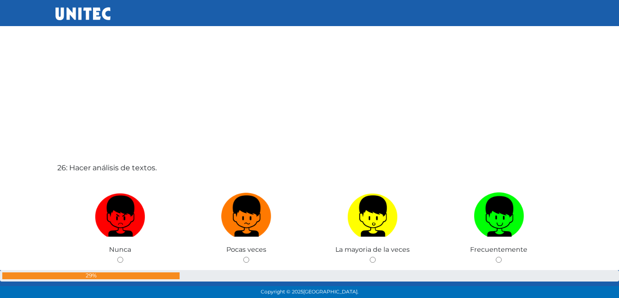
click at [387, 225] on img at bounding box center [372, 213] width 50 height 48
click at [376, 257] on input "radio" at bounding box center [373, 260] width 6 height 6
radio input "true"
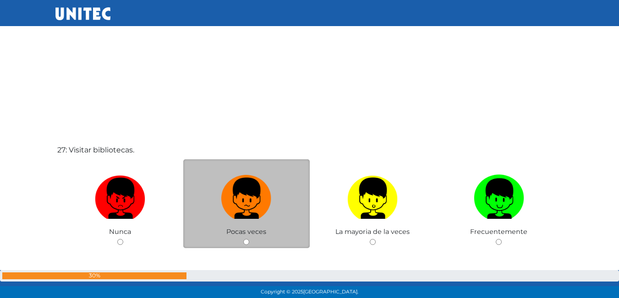
scroll to position [7734, 0]
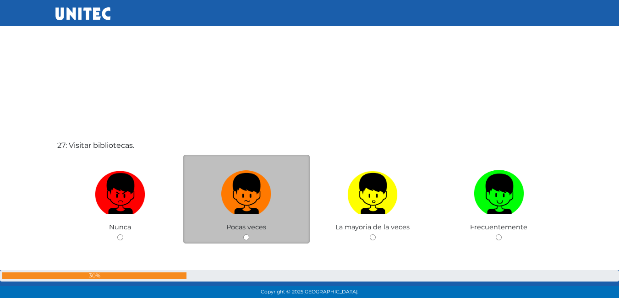
click at [274, 223] on div "Pocas veces" at bounding box center [246, 199] width 126 height 89
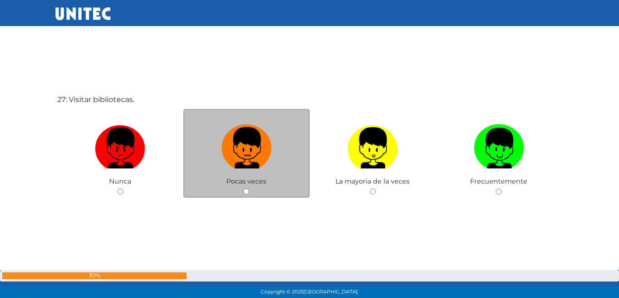
click at [267, 161] on img at bounding box center [246, 145] width 50 height 48
click at [249, 189] on input "radio" at bounding box center [246, 192] width 6 height 6
radio input "true"
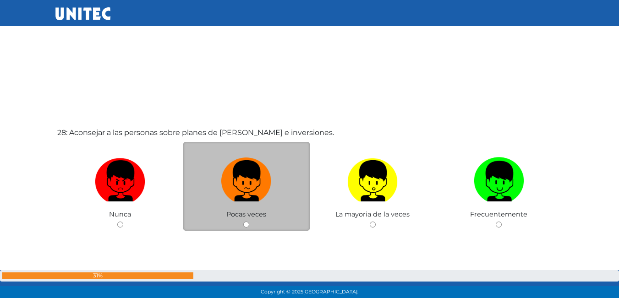
click at [213, 167] on label at bounding box center [246, 181] width 126 height 56
click at [243, 222] on input "radio" at bounding box center [246, 225] width 6 height 6
radio input "true"
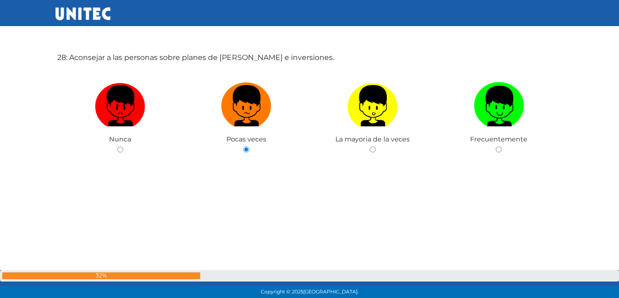
scroll to position [8318, 0]
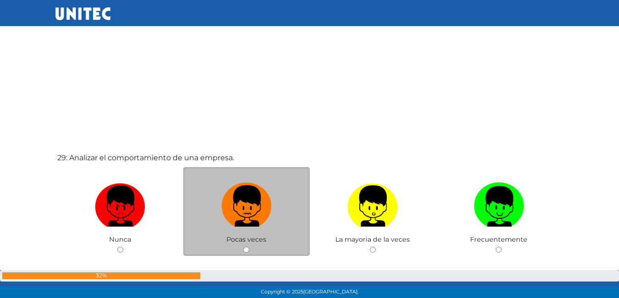
click at [225, 212] on img at bounding box center [246, 203] width 50 height 48
click at [243, 247] on input "radio" at bounding box center [246, 250] width 6 height 6
radio input "true"
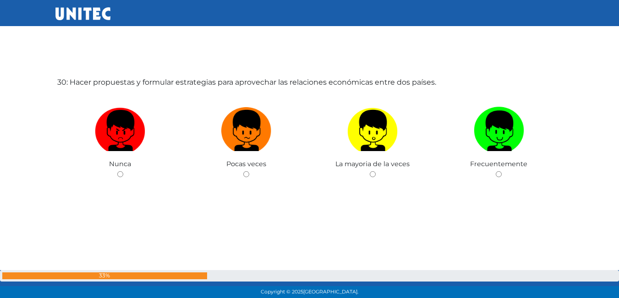
scroll to position [8694, 0]
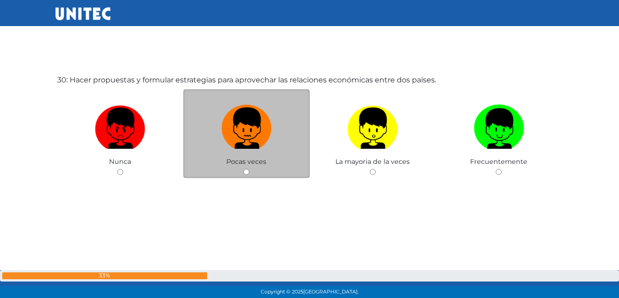
click at [266, 146] on img at bounding box center [246, 125] width 50 height 48
click at [249, 169] on input "radio" at bounding box center [246, 172] width 6 height 6
radio input "true"
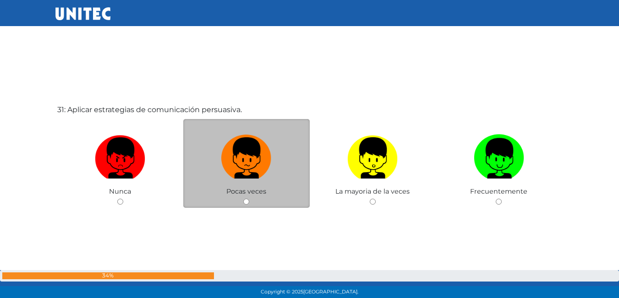
scroll to position [8993, 0]
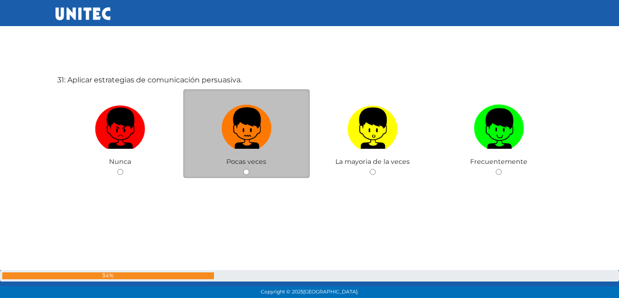
click at [246, 137] on img at bounding box center [246, 125] width 50 height 48
click at [246, 169] on input "radio" at bounding box center [246, 172] width 6 height 6
radio input "true"
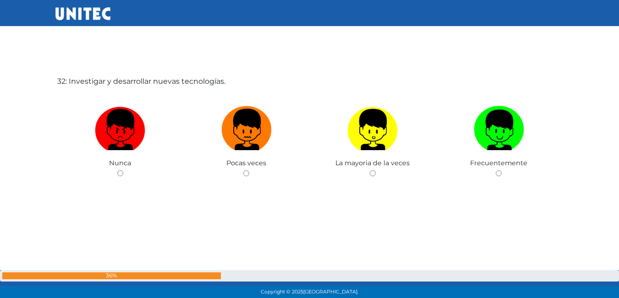
scroll to position [9291, 0]
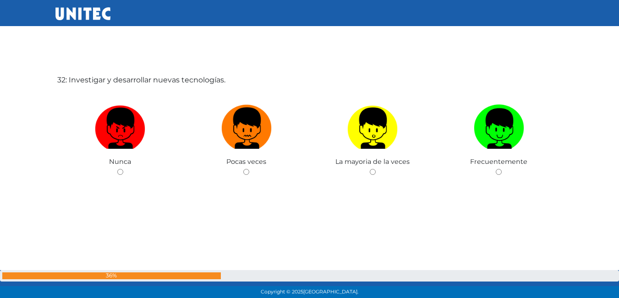
click at [252, 138] on img at bounding box center [246, 125] width 50 height 48
click at [249, 169] on input "radio" at bounding box center [246, 172] width 6 height 6
radio input "true"
click at [252, 138] on img at bounding box center [246, 125] width 50 height 48
click at [249, 169] on input "radio" at bounding box center [246, 172] width 6 height 6
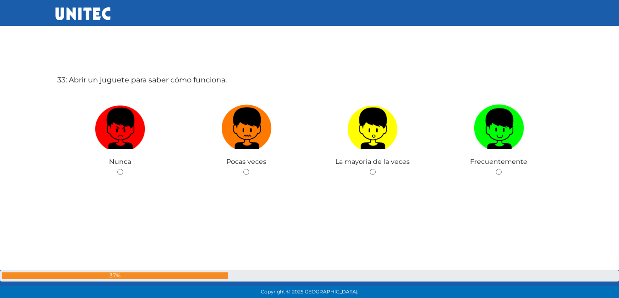
radio input "true"
click at [252, 138] on img at bounding box center [246, 125] width 50 height 48
click at [249, 169] on input "radio" at bounding box center [246, 172] width 6 height 6
radio input "true"
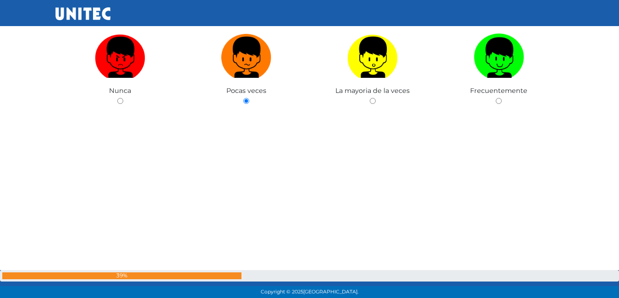
scroll to position [10106, 0]
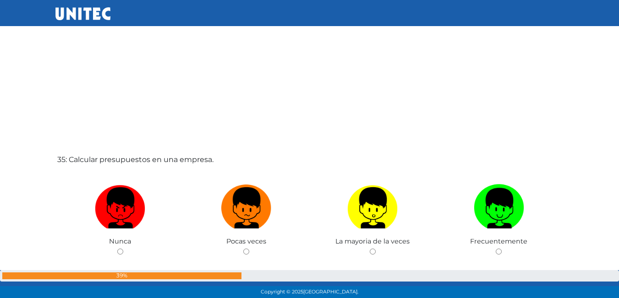
click at [252, 138] on div "35: Calcular presupuestos en una empresa. Nunca Pocas veces La mayoria de la ve…" at bounding box center [309, 229] width 509 height 298
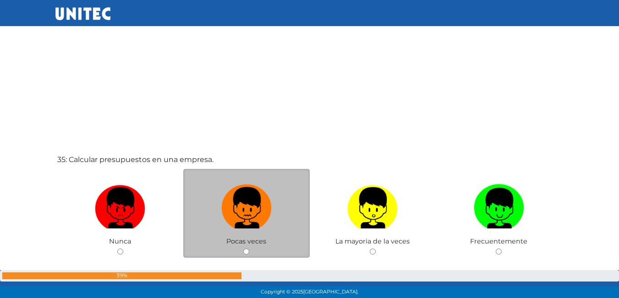
click at [248, 196] on img at bounding box center [246, 205] width 50 height 48
click at [248, 249] on input "radio" at bounding box center [246, 252] width 6 height 6
radio input "true"
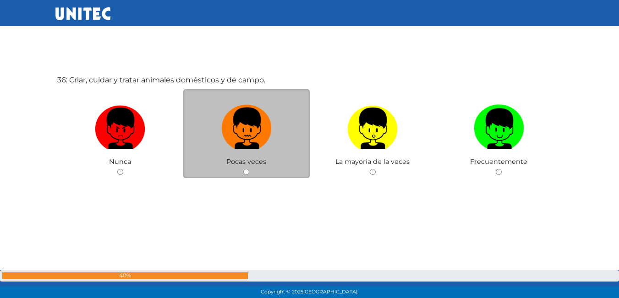
click at [262, 146] on img at bounding box center [246, 125] width 50 height 48
click at [249, 169] on input "radio" at bounding box center [246, 172] width 6 height 6
radio input "true"
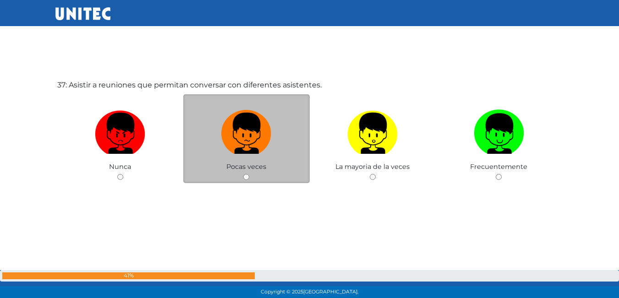
scroll to position [10782, 0]
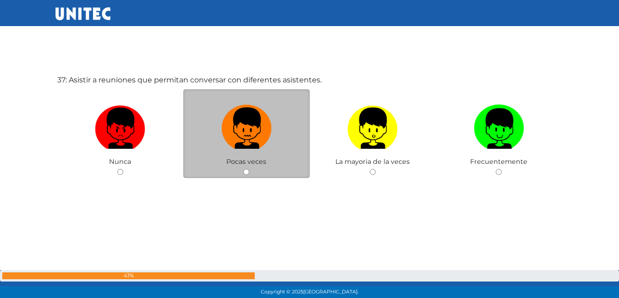
click at [257, 144] on img at bounding box center [246, 125] width 50 height 48
click at [249, 169] on input "radio" at bounding box center [246, 172] width 6 height 6
radio input "true"
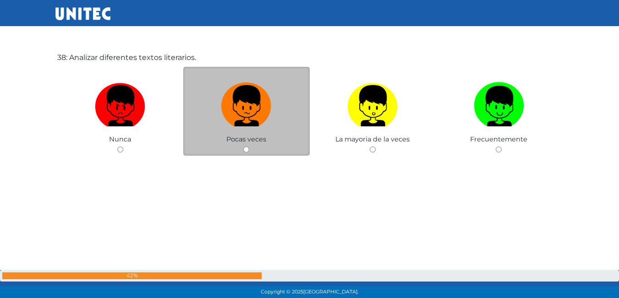
click at [275, 105] on label at bounding box center [246, 106] width 126 height 56
click at [249, 147] on input "radio" at bounding box center [246, 150] width 6 height 6
radio input "true"
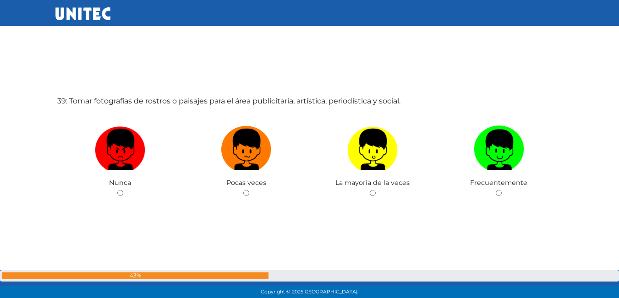
scroll to position [11366, 0]
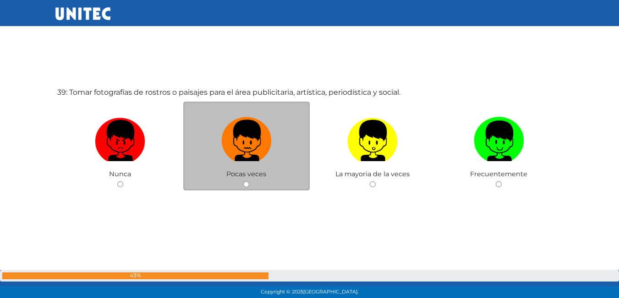
click at [242, 137] on img at bounding box center [246, 138] width 50 height 48
click at [243, 181] on input "radio" at bounding box center [246, 184] width 6 height 6
radio input "true"
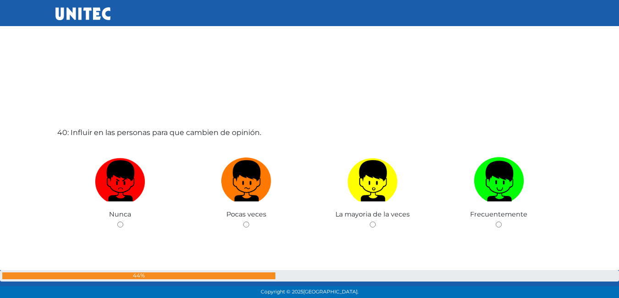
scroll to position [11677, 0]
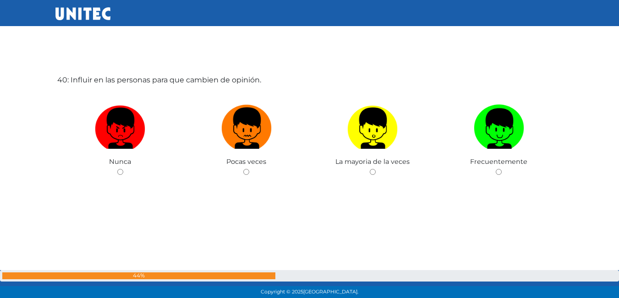
click at [242, 137] on img at bounding box center [246, 125] width 50 height 48
click at [243, 169] on input "radio" at bounding box center [246, 172] width 6 height 6
radio input "true"
click at [242, 137] on img at bounding box center [246, 125] width 50 height 48
click at [243, 169] on input "radio" at bounding box center [246, 172] width 6 height 6
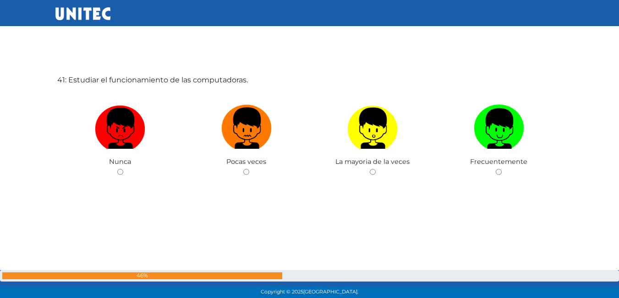
radio input "true"
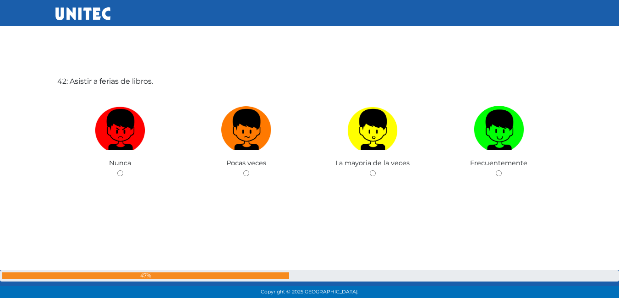
scroll to position [12273, 0]
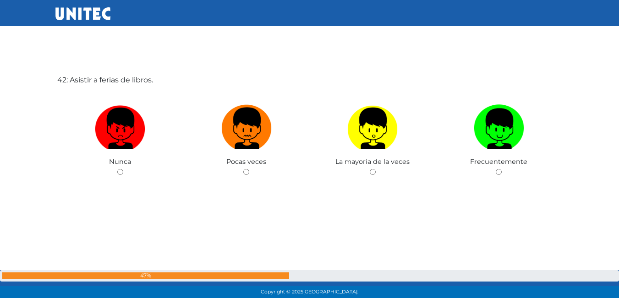
click at [247, 136] on img at bounding box center [246, 125] width 50 height 48
click at [247, 169] on input "radio" at bounding box center [246, 172] width 6 height 6
radio input "true"
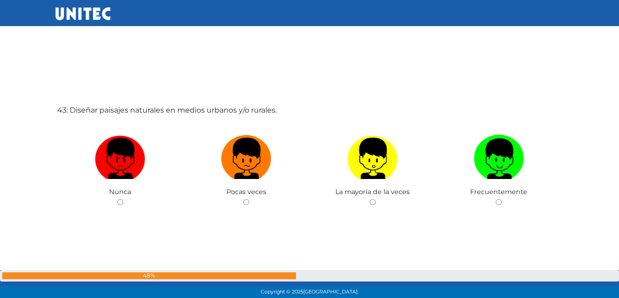
scroll to position [12548, 0]
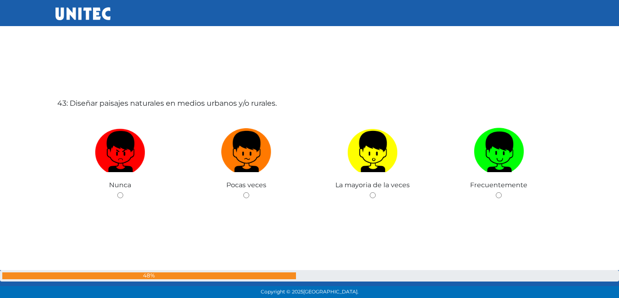
click at [247, 136] on img at bounding box center [246, 149] width 50 height 48
click at [247, 192] on input "radio" at bounding box center [246, 195] width 6 height 6
radio input "true"
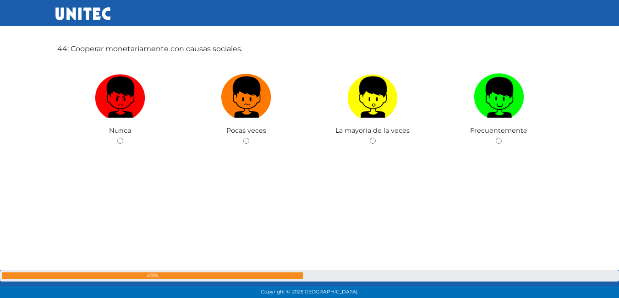
scroll to position [12915, 0]
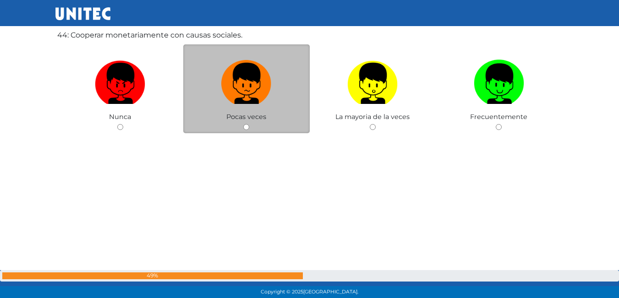
click at [218, 81] on label at bounding box center [246, 84] width 126 height 56
click at [243, 124] on input "radio" at bounding box center [246, 127] width 6 height 6
radio input "true"
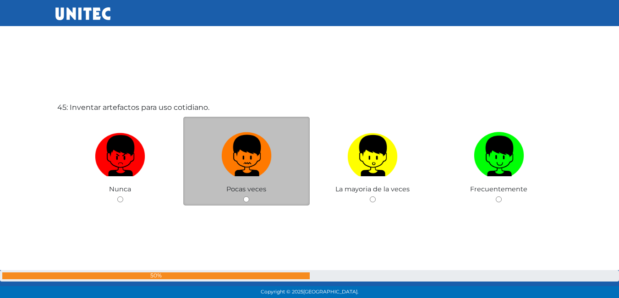
scroll to position [13144, 0]
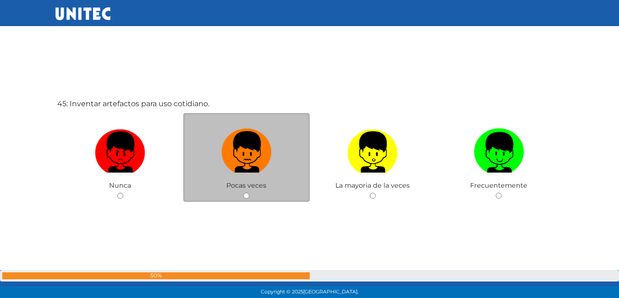
click at [249, 157] on img at bounding box center [246, 149] width 50 height 48
click at [249, 193] on input "radio" at bounding box center [246, 196] width 6 height 6
radio input "true"
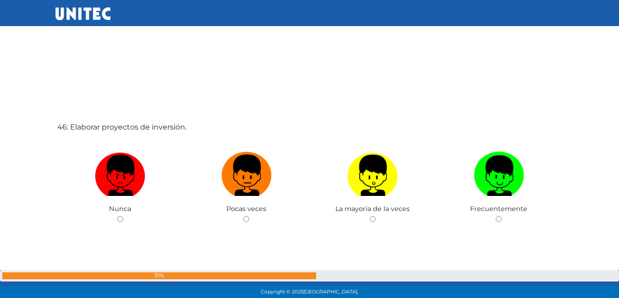
click at [228, 175] on img at bounding box center [246, 172] width 50 height 48
click at [243, 216] on input "radio" at bounding box center [246, 219] width 6 height 6
radio input "true"
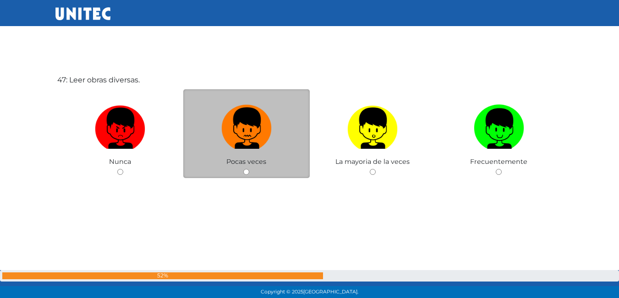
click at [262, 148] on img at bounding box center [246, 125] width 50 height 48
click at [249, 169] on input "radio" at bounding box center [246, 172] width 6 height 6
radio input "true"
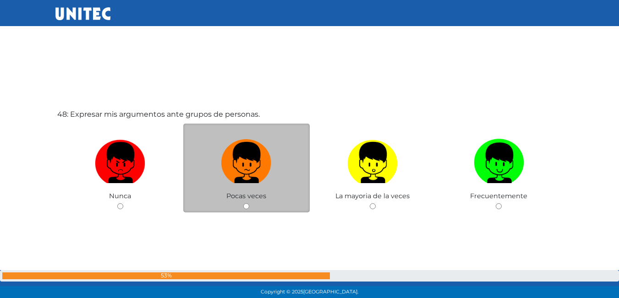
click at [217, 147] on label at bounding box center [246, 163] width 126 height 56
click at [243, 203] on input "radio" at bounding box center [246, 206] width 6 height 6
radio input "true"
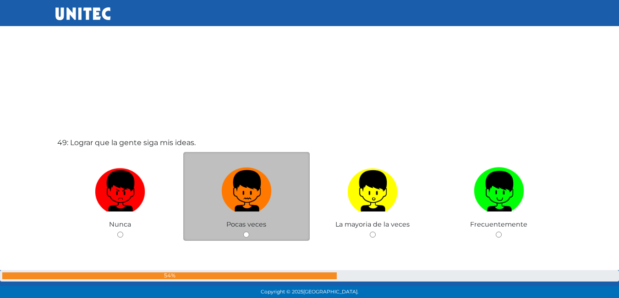
scroll to position [14304, 0]
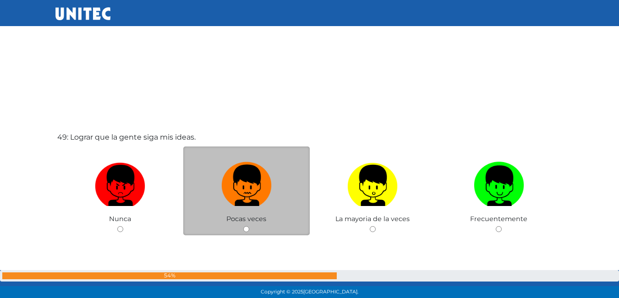
click at [251, 192] on img at bounding box center [246, 183] width 50 height 48
click at [249, 226] on input "radio" at bounding box center [246, 229] width 6 height 6
radio input "true"
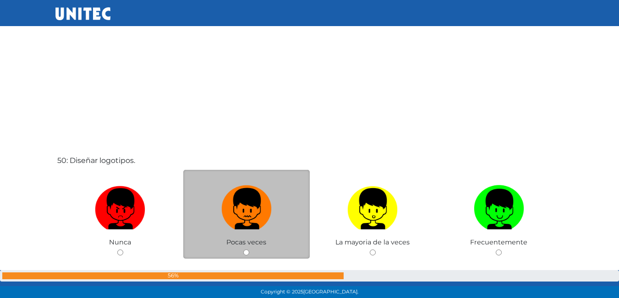
click at [257, 214] on img at bounding box center [246, 206] width 50 height 48
click at [249, 250] on input "radio" at bounding box center [246, 253] width 6 height 6
radio input "true"
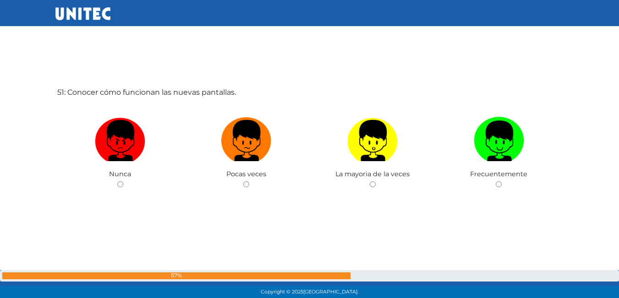
scroll to position [14957, 0]
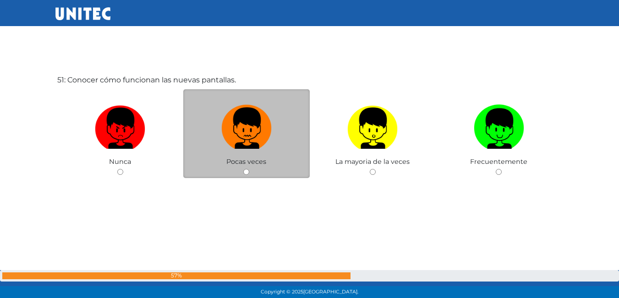
click at [259, 144] on img at bounding box center [246, 125] width 50 height 48
click at [249, 169] on input "radio" at bounding box center [246, 172] width 6 height 6
radio input "true"
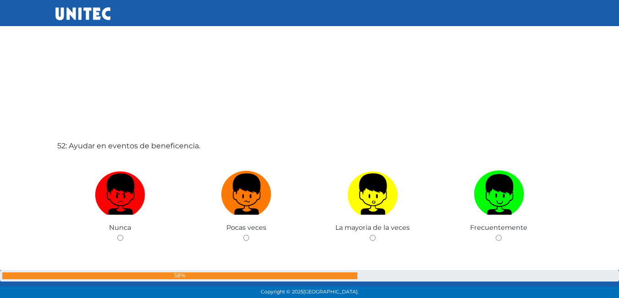
scroll to position [15234, 0]
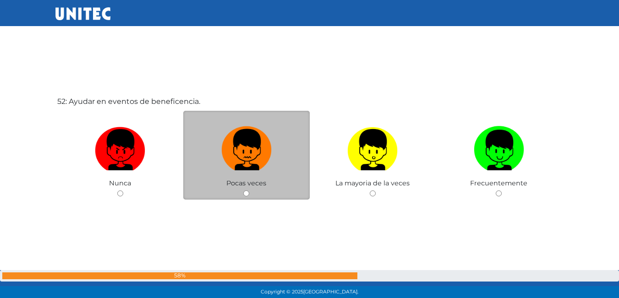
click at [262, 166] on img at bounding box center [246, 147] width 50 height 48
click at [249, 191] on input "radio" at bounding box center [246, 194] width 6 height 6
radio input "true"
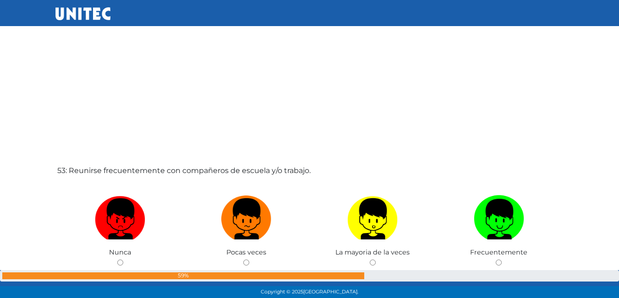
scroll to position [15509, 0]
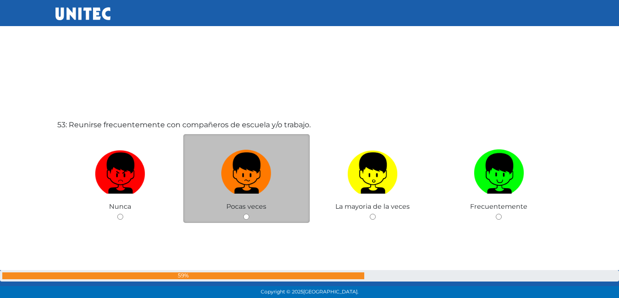
click at [240, 203] on span "Pocas veces" at bounding box center [246, 206] width 40 height 8
click at [273, 167] on label at bounding box center [246, 174] width 126 height 56
click at [249, 214] on input "radio" at bounding box center [246, 217] width 6 height 6
radio input "true"
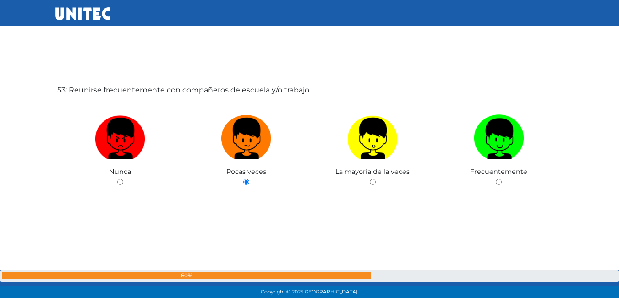
scroll to position [15772, 0]
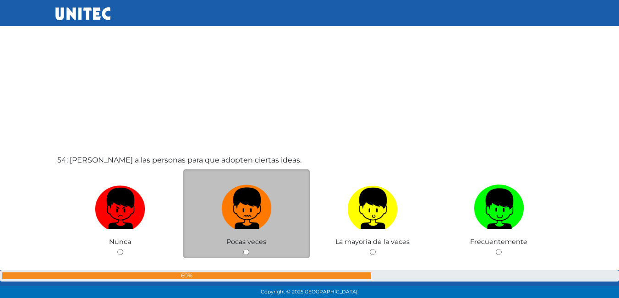
click at [251, 196] on img at bounding box center [246, 205] width 50 height 48
click at [249, 249] on input "radio" at bounding box center [246, 252] width 6 height 6
radio input "true"
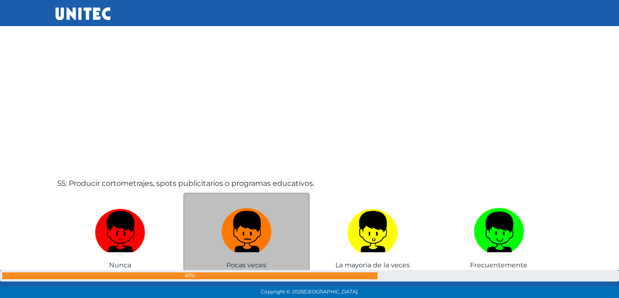
click at [254, 235] on img at bounding box center [246, 229] width 50 height 48
click at [249, 273] on input "radio" at bounding box center [246, 276] width 6 height 6
radio input "true"
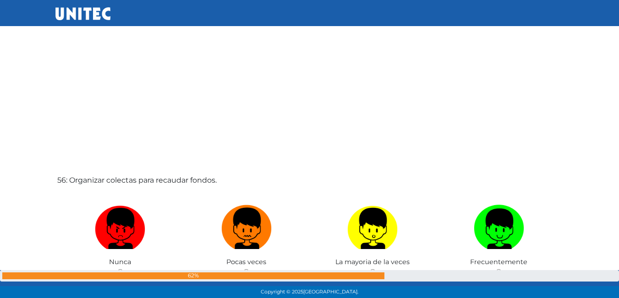
click at [257, 227] on img at bounding box center [246, 226] width 50 height 48
click at [249, 269] on input "radio" at bounding box center [246, 272] width 6 height 6
radio input "true"
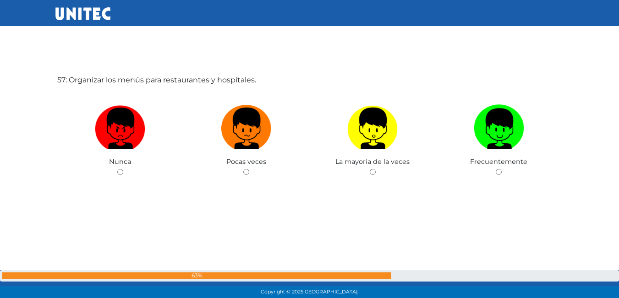
scroll to position [16701, 0]
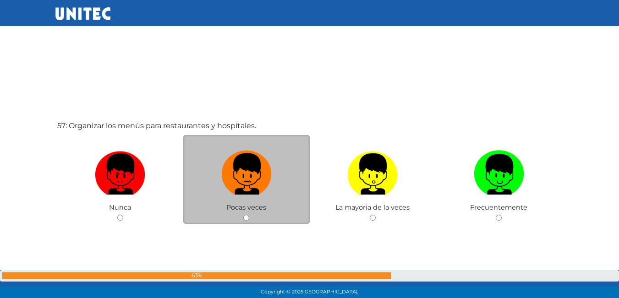
click at [254, 170] on img at bounding box center [246, 171] width 50 height 48
click at [249, 215] on input "radio" at bounding box center [246, 218] width 6 height 6
radio input "true"
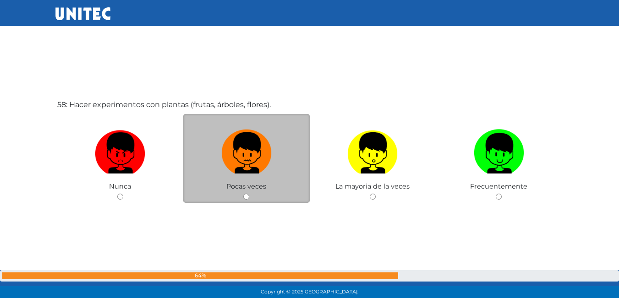
click at [255, 160] on img at bounding box center [246, 150] width 50 height 48
click at [249, 194] on input "radio" at bounding box center [246, 197] width 6 height 6
radio input "true"
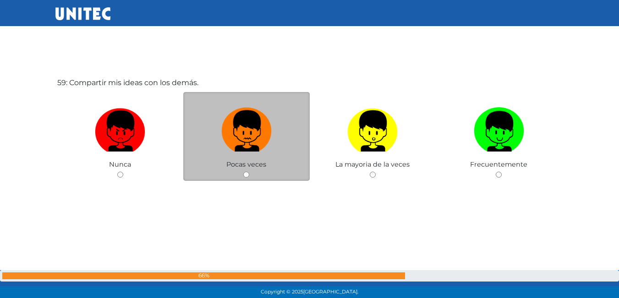
scroll to position [17343, 0]
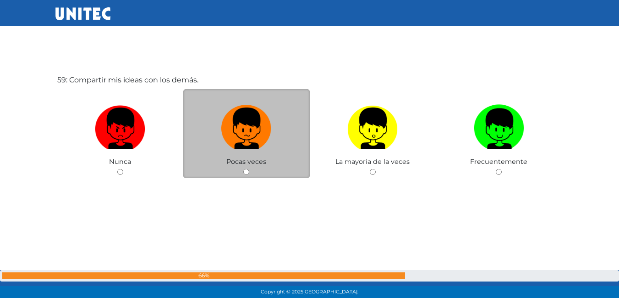
click at [256, 174] on div "Pocas veces" at bounding box center [246, 133] width 126 height 89
click at [246, 142] on img at bounding box center [246, 125] width 50 height 48
click at [246, 169] on input "radio" at bounding box center [246, 172] width 6 height 6
radio input "true"
click at [254, 138] on img at bounding box center [246, 125] width 50 height 48
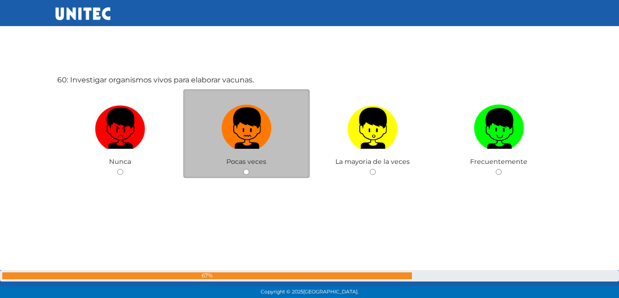
click at [249, 169] on input "radio" at bounding box center [246, 172] width 6 height 6
radio input "true"
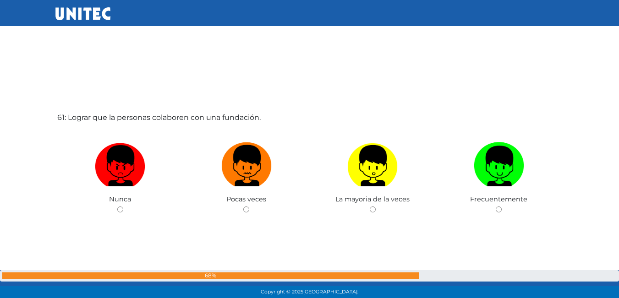
click at [245, 164] on img at bounding box center [246, 163] width 50 height 48
click at [245, 207] on input "radio" at bounding box center [246, 210] width 6 height 6
radio input "true"
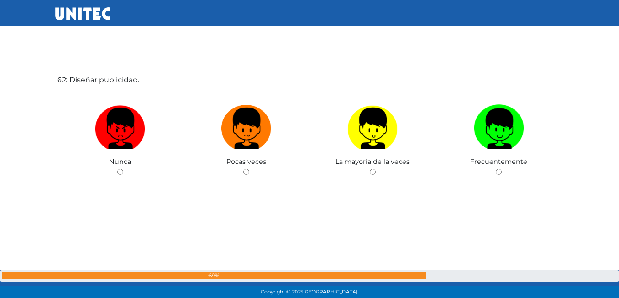
click at [245, 164] on span "Pocas veces" at bounding box center [246, 162] width 40 height 8
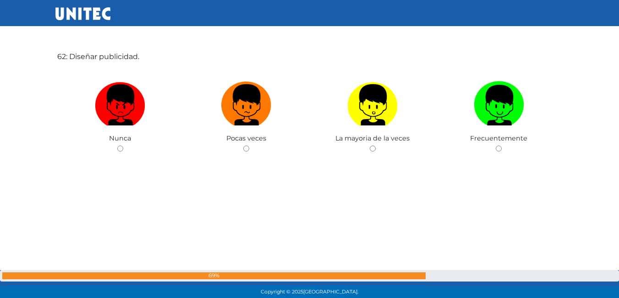
scroll to position [18284, 0]
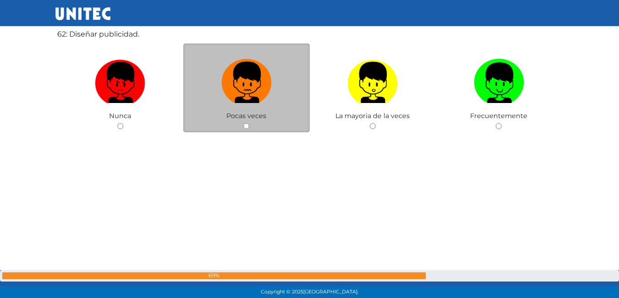
click at [251, 98] on img at bounding box center [246, 79] width 50 height 48
click at [249, 123] on input "radio" at bounding box center [246, 126] width 6 height 6
radio input "true"
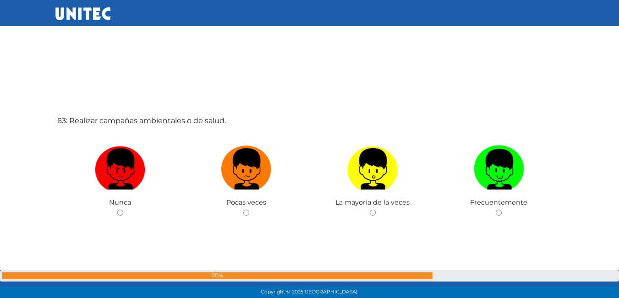
scroll to position [18511, 0]
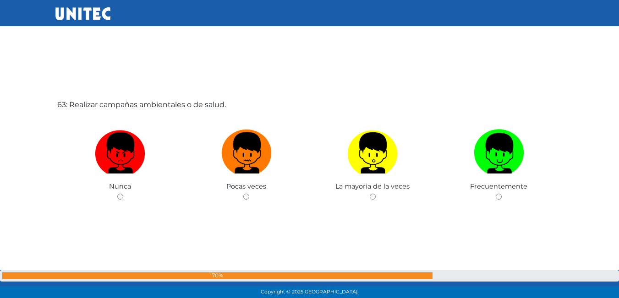
click at [243, 148] on img at bounding box center [246, 150] width 50 height 48
click at [243, 194] on input "radio" at bounding box center [246, 197] width 6 height 6
radio input "true"
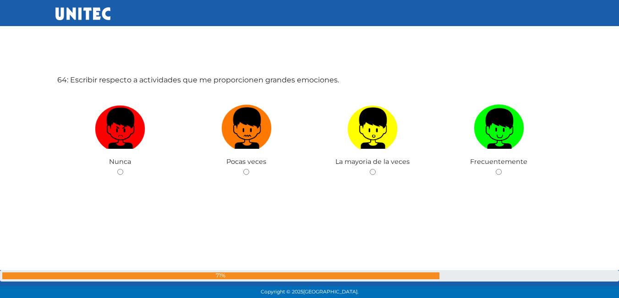
click at [243, 148] on img at bounding box center [246, 125] width 50 height 48
click at [243, 169] on input "radio" at bounding box center [246, 172] width 6 height 6
radio input "true"
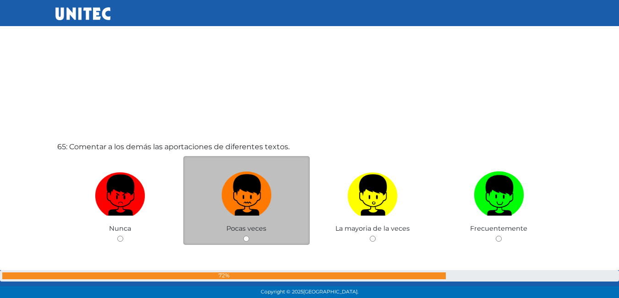
click at [236, 188] on img at bounding box center [246, 192] width 50 height 48
click at [243, 236] on input "radio" at bounding box center [246, 239] width 6 height 6
radio input "true"
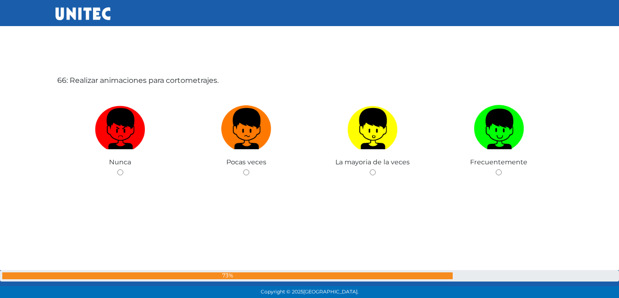
scroll to position [19431, 0]
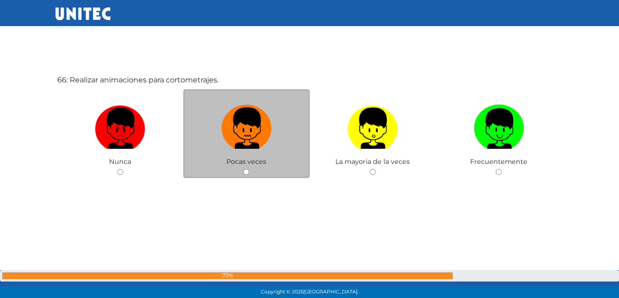
click at [236, 147] on img at bounding box center [246, 125] width 50 height 48
click at [243, 169] on input "radio" at bounding box center [246, 172] width 6 height 6
radio input "true"
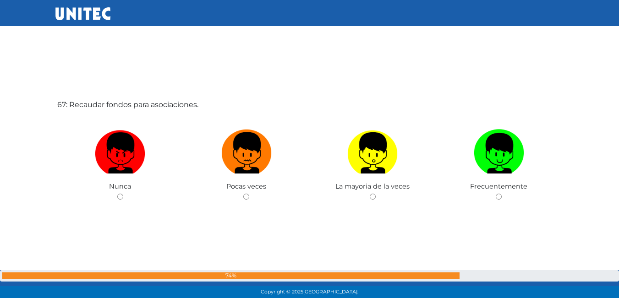
click at [239, 147] on img at bounding box center [246, 150] width 50 height 48
click at [243, 194] on input "radio" at bounding box center [246, 197] width 6 height 6
radio input "true"
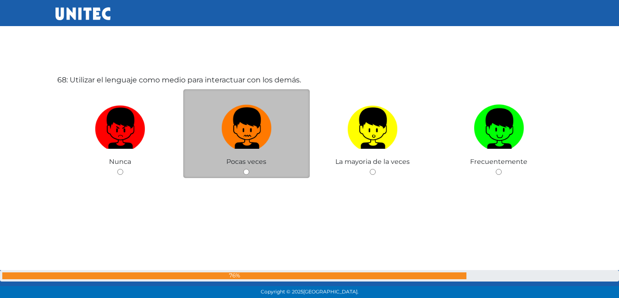
click at [249, 144] on img at bounding box center [246, 125] width 50 height 48
click at [249, 169] on input "radio" at bounding box center [246, 172] width 6 height 6
radio input "true"
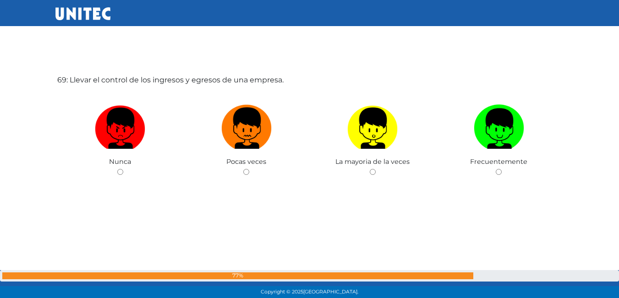
click at [249, 144] on img at bounding box center [246, 125] width 50 height 48
click at [249, 169] on input "radio" at bounding box center [246, 172] width 6 height 6
radio input "true"
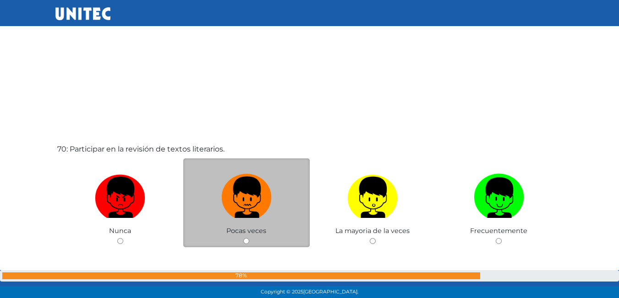
click at [249, 184] on img at bounding box center [246, 194] width 50 height 48
click at [249, 238] on input "radio" at bounding box center [246, 241] width 6 height 6
radio input "true"
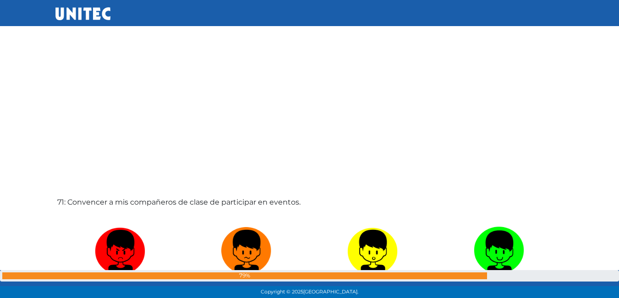
scroll to position [20816, 0]
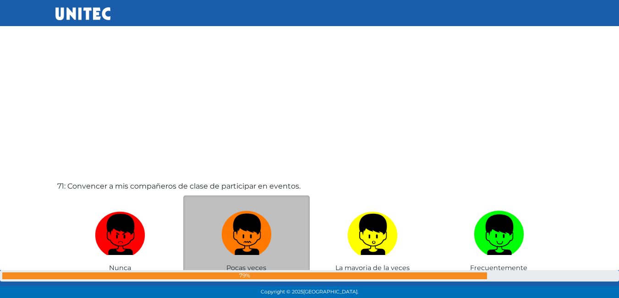
click at [233, 222] on img at bounding box center [246, 232] width 50 height 48
click at [243, 275] on input "radio" at bounding box center [246, 278] width 6 height 6
radio input "true"
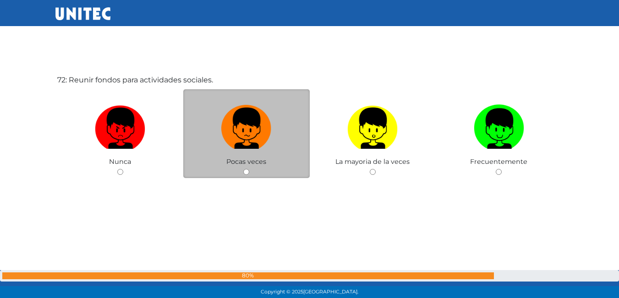
click at [255, 153] on label at bounding box center [246, 129] width 126 height 56
click at [249, 169] on input "radio" at bounding box center [246, 172] width 6 height 6
radio input "true"
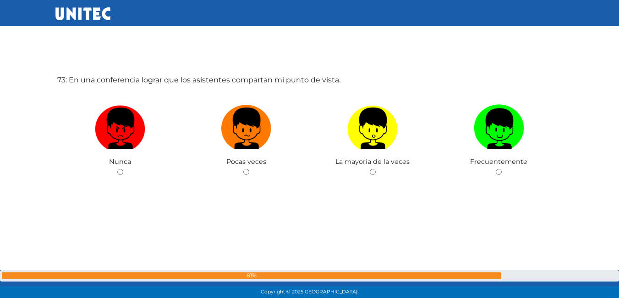
click at [255, 153] on label at bounding box center [246, 129] width 126 height 56
click at [249, 169] on input "radio" at bounding box center [246, 172] width 6 height 6
radio input "true"
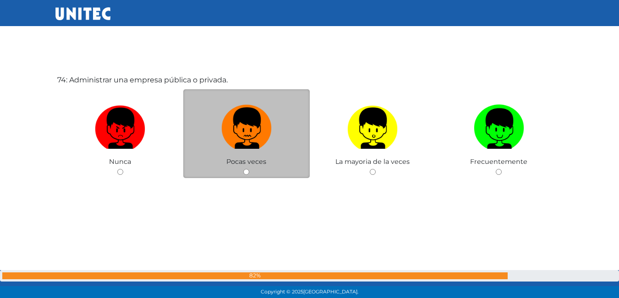
click at [253, 134] on img at bounding box center [246, 125] width 50 height 48
click at [249, 169] on input "radio" at bounding box center [246, 172] width 6 height 6
radio input "true"
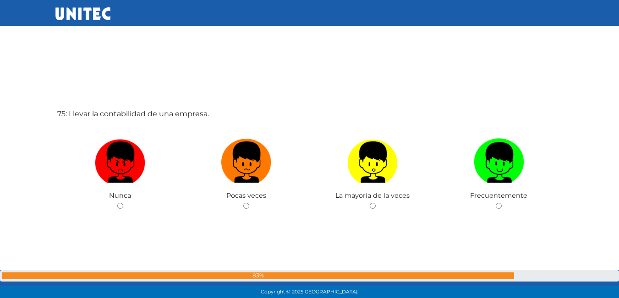
scroll to position [22081, 0]
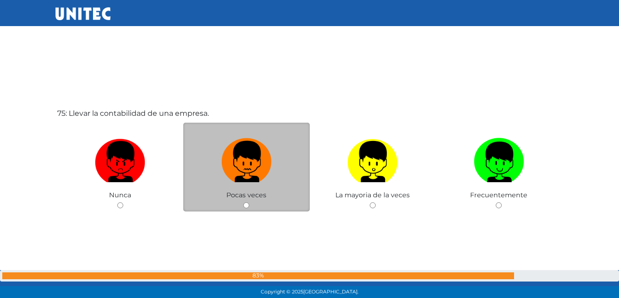
click at [243, 157] on img at bounding box center [246, 159] width 50 height 48
click at [243, 202] on input "radio" at bounding box center [246, 205] width 6 height 6
radio input "true"
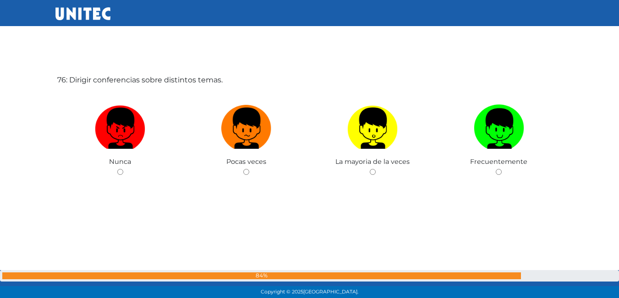
click at [245, 156] on label at bounding box center [246, 129] width 126 height 56
click at [245, 169] on input "radio" at bounding box center [246, 172] width 6 height 6
radio input "true"
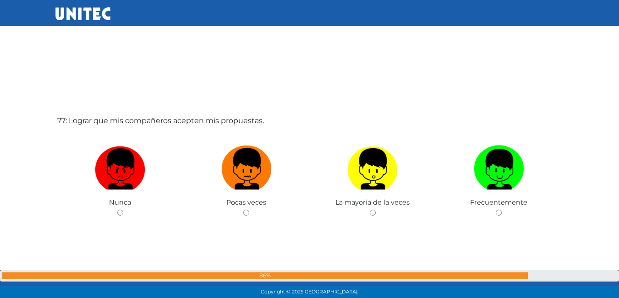
scroll to position [22675, 0]
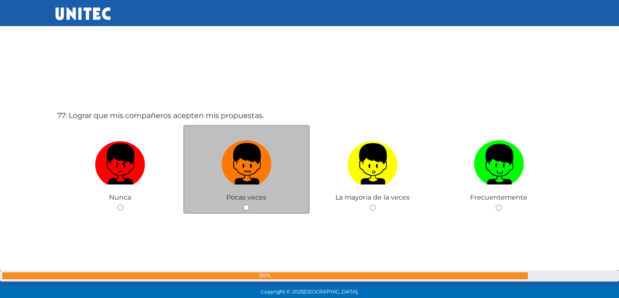
click at [256, 167] on img at bounding box center [246, 161] width 50 height 48
click at [249, 205] on input "radio" at bounding box center [246, 208] width 6 height 6
radio input "true"
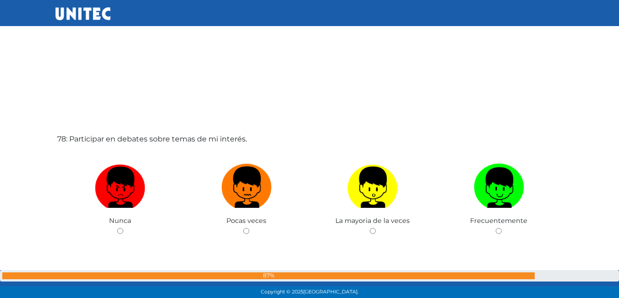
click at [262, 185] on img at bounding box center [246, 184] width 50 height 48
click at [249, 228] on input "radio" at bounding box center [246, 231] width 6 height 6
radio input "true"
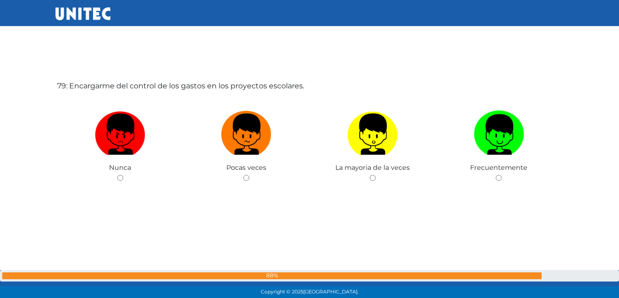
scroll to position [23333, 0]
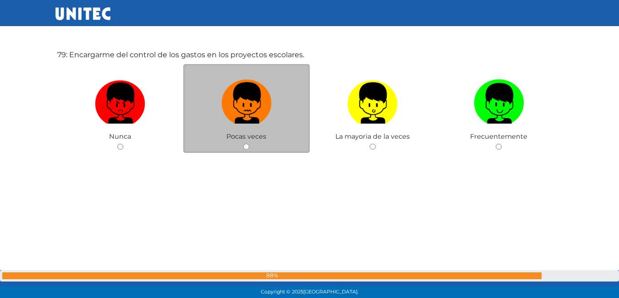
click at [252, 124] on label at bounding box center [246, 104] width 126 height 56
click at [249, 144] on input "radio" at bounding box center [246, 147] width 6 height 6
radio input "true"
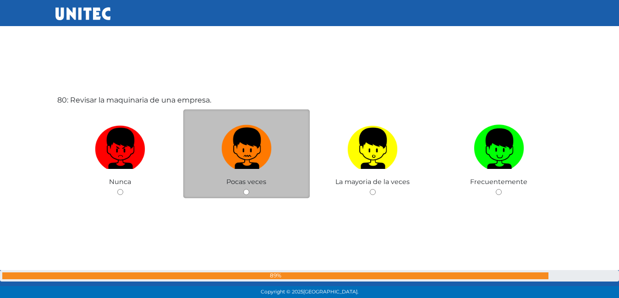
scroll to position [23610, 0]
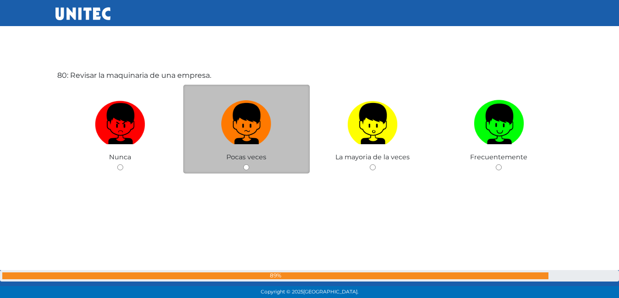
click at [255, 157] on span "Pocas veces" at bounding box center [246, 157] width 40 height 8
click at [236, 130] on img at bounding box center [246, 121] width 50 height 48
click at [243, 164] on input "radio" at bounding box center [246, 167] width 6 height 6
radio input "true"
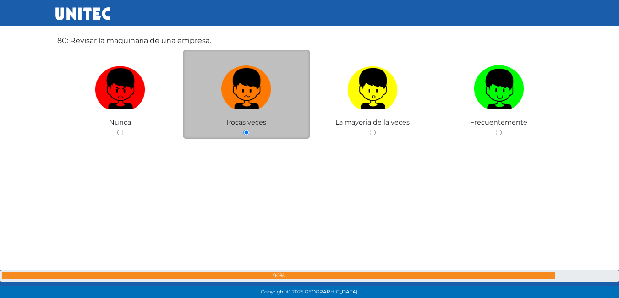
scroll to position [23782, 0]
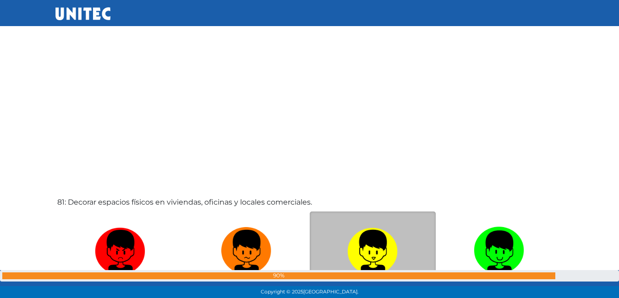
click at [368, 241] on img at bounding box center [372, 248] width 50 height 48
click at [370, 291] on input "radio" at bounding box center [373, 294] width 6 height 6
radio input "true"
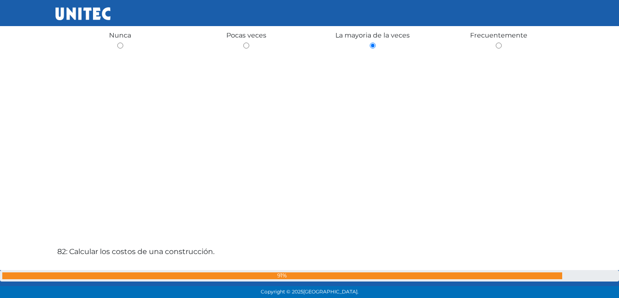
scroll to position [24095, 0]
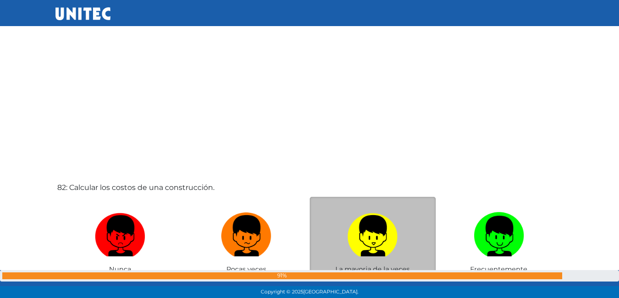
click at [361, 237] on img at bounding box center [372, 233] width 50 height 48
click at [370, 277] on input "radio" at bounding box center [373, 280] width 6 height 6
radio input "true"
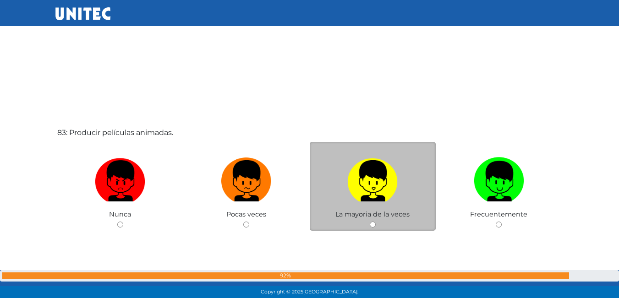
click at [377, 183] on img at bounding box center [372, 178] width 50 height 48
click at [376, 222] on input "radio" at bounding box center [373, 225] width 6 height 6
radio input "true"
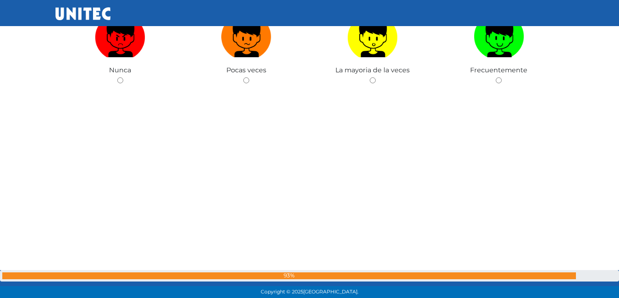
scroll to position [24753, 0]
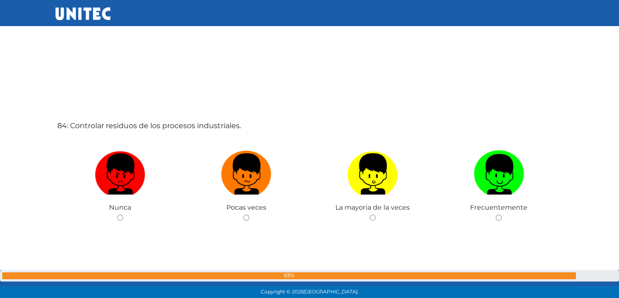
click at [370, 160] on img at bounding box center [372, 171] width 50 height 48
click at [370, 215] on input "radio" at bounding box center [373, 218] width 6 height 6
radio input "true"
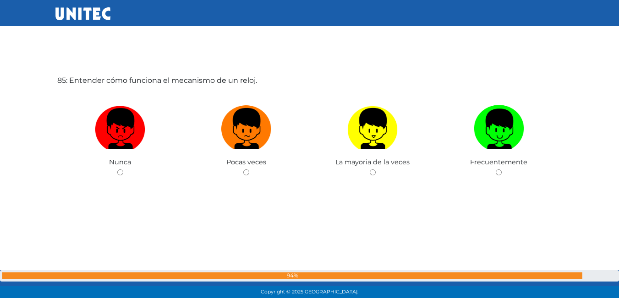
scroll to position [25125, 0]
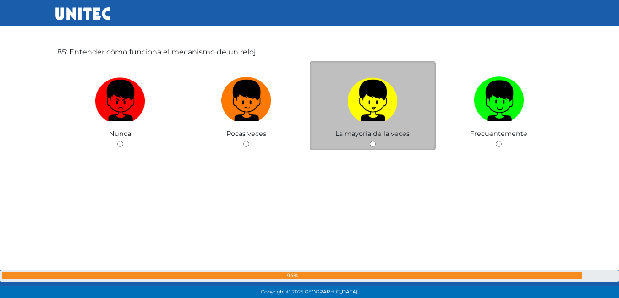
click at [379, 111] on img at bounding box center [372, 97] width 50 height 48
click at [376, 141] on input "radio" at bounding box center [373, 144] width 6 height 6
radio input "true"
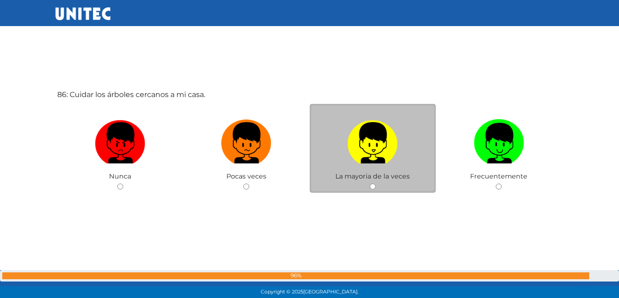
scroll to position [25400, 0]
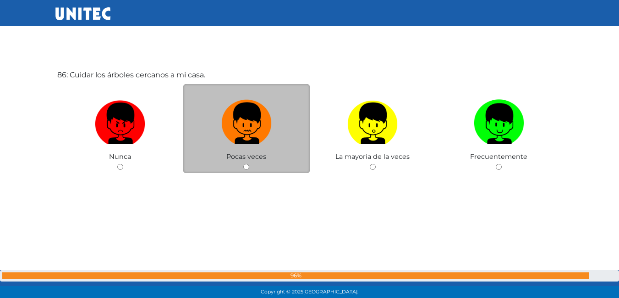
click at [247, 124] on img at bounding box center [246, 120] width 50 height 48
click at [247, 164] on input "radio" at bounding box center [246, 167] width 6 height 6
radio input "true"
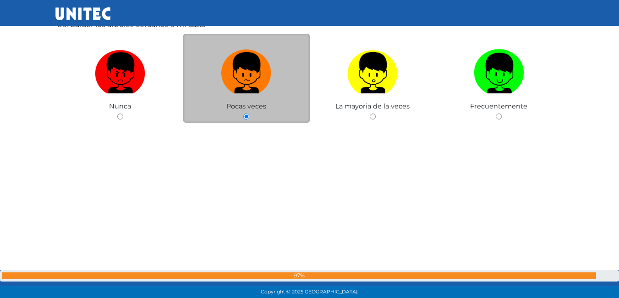
scroll to position [25447, 0]
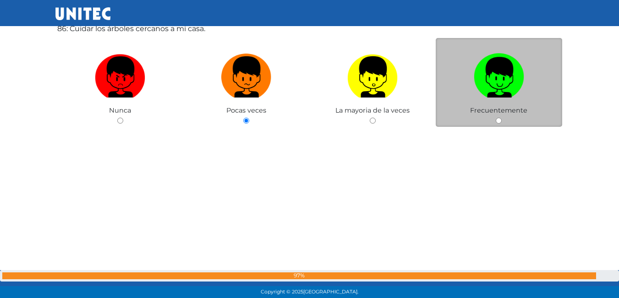
click at [519, 104] on label at bounding box center [499, 77] width 126 height 56
click at [502, 118] on input "radio" at bounding box center [499, 121] width 6 height 6
radio input "true"
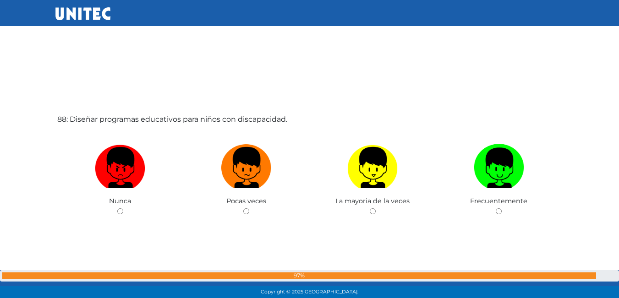
scroll to position [25968, 0]
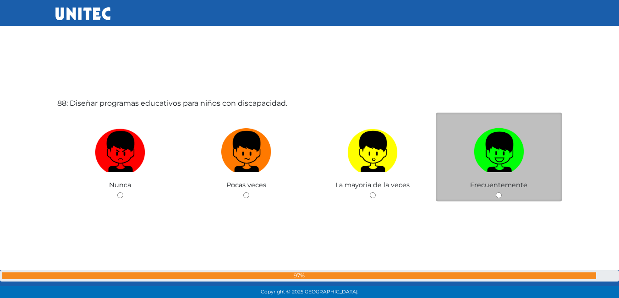
click at [490, 159] on img at bounding box center [499, 149] width 50 height 48
click at [496, 192] on input "radio" at bounding box center [499, 195] width 6 height 6
radio input "true"
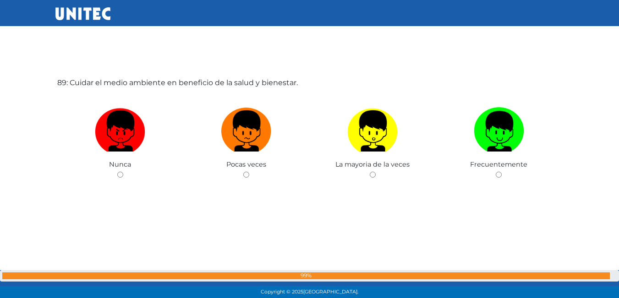
scroll to position [26290, 0]
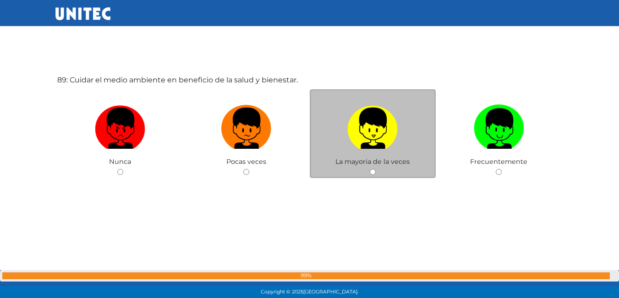
click at [358, 119] on img at bounding box center [372, 125] width 50 height 48
click at [370, 169] on input "radio" at bounding box center [373, 172] width 6 height 6
radio input "true"
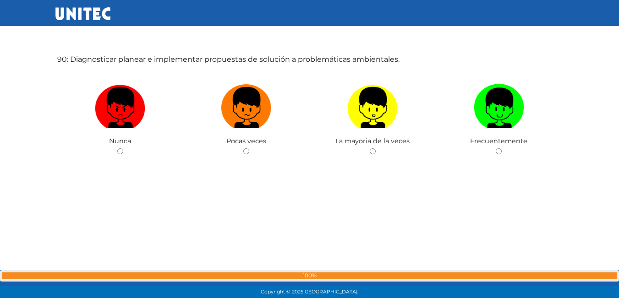
scroll to position [26609, 0]
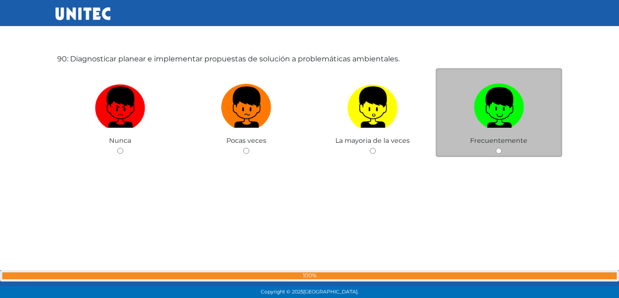
click at [496, 136] on div "Frecuentemente" at bounding box center [499, 112] width 126 height 89
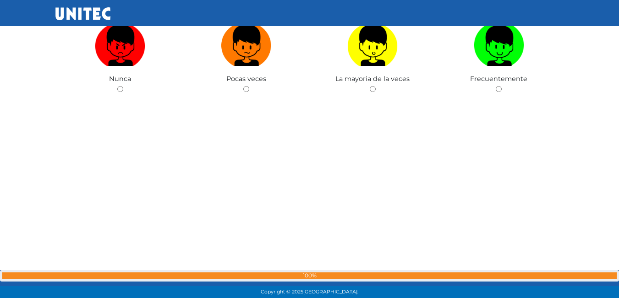
scroll to position [26655, 0]
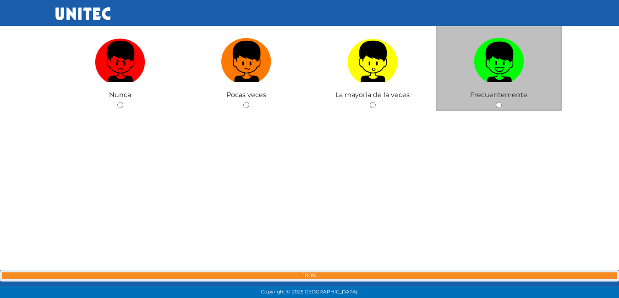
click at [487, 65] on img at bounding box center [499, 58] width 50 height 48
click at [496, 102] on input "radio" at bounding box center [499, 105] width 6 height 6
radio input "true"
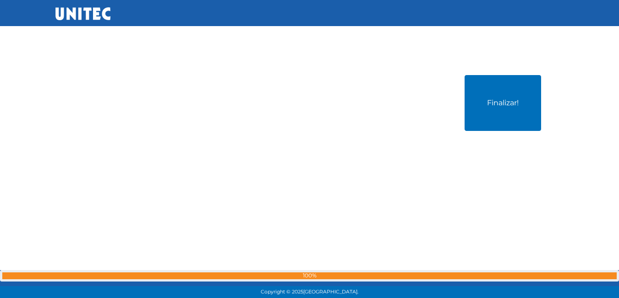
scroll to position [26886, 0]
click at [492, 131] on div "Finalizar!" at bounding box center [309, 149] width 509 height 298
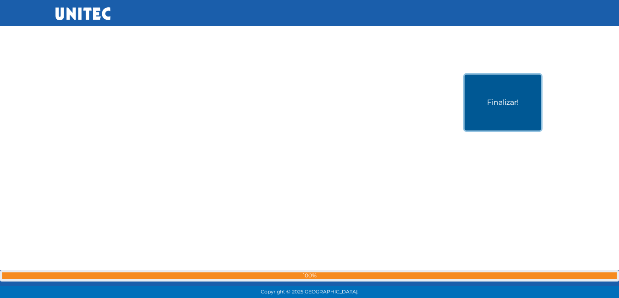
click at [495, 108] on button "Finalizar!" at bounding box center [503, 103] width 77 height 56
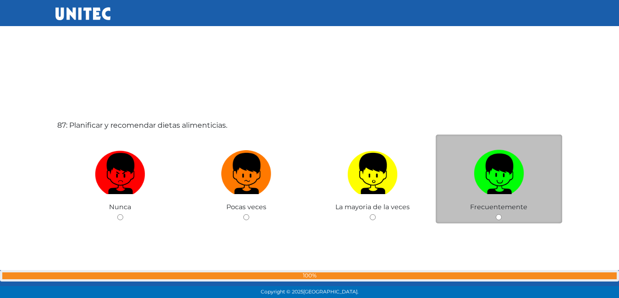
scroll to position [25664, 0]
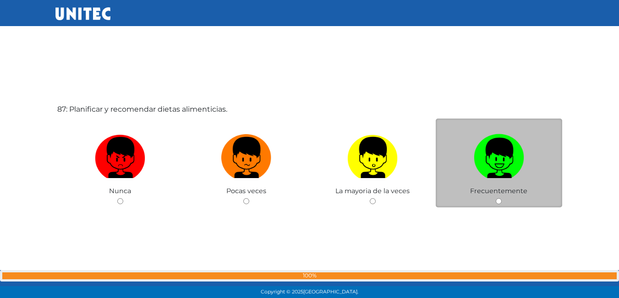
click at [501, 165] on img at bounding box center [499, 155] width 50 height 48
click at [501, 198] on input "radio" at bounding box center [499, 201] width 6 height 6
radio input "true"
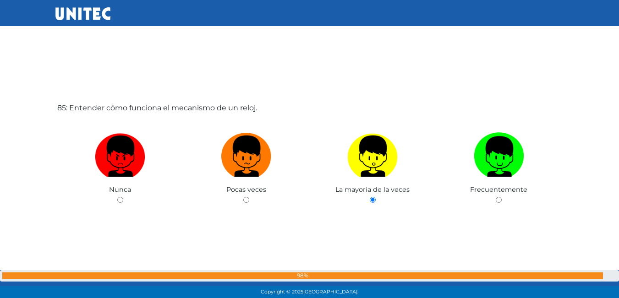
scroll to position [26905, 0]
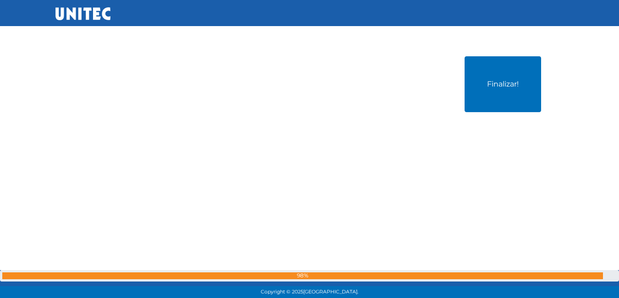
click at [460, 72] on div "Finalizar!" at bounding box center [309, 131] width 509 height 298
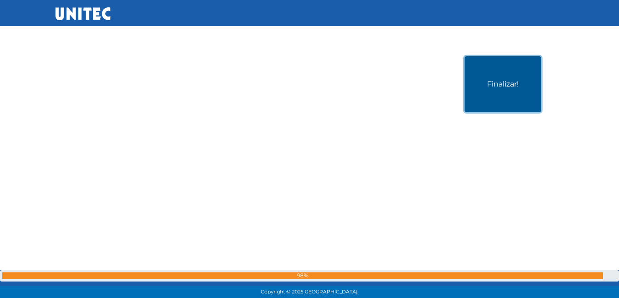
click at [501, 95] on button "Finalizar!" at bounding box center [503, 84] width 77 height 56
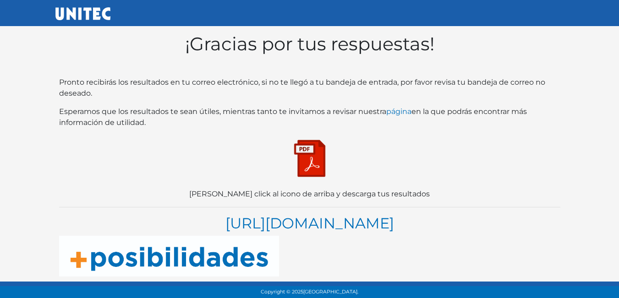
click at [310, 156] on img at bounding box center [310, 159] width 46 height 46
click at [309, 163] on img at bounding box center [310, 159] width 46 height 46
click at [300, 134] on div "¡Gracias por tus respuestas! Pronto recibirás los resultados en tu correo elect…" at bounding box center [309, 154] width 509 height 251
click at [308, 175] on img at bounding box center [310, 159] width 46 height 46
